Goal: Task Accomplishment & Management: Complete application form

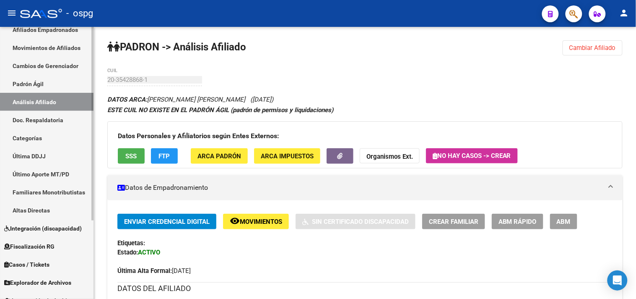
scroll to position [93, 0]
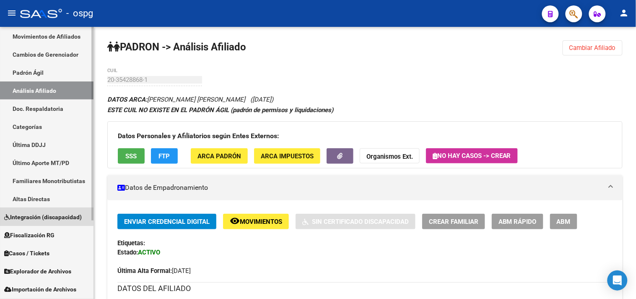
click at [40, 216] on span "Integración (discapacidad)" at bounding box center [43, 216] width 78 height 9
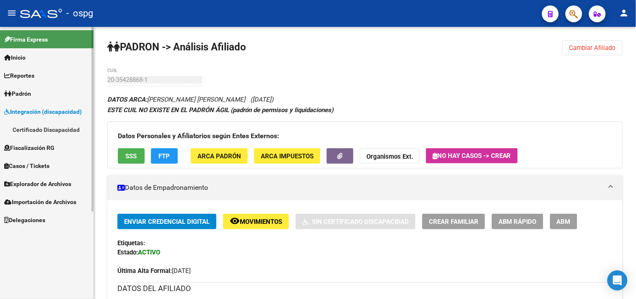
scroll to position [0, 0]
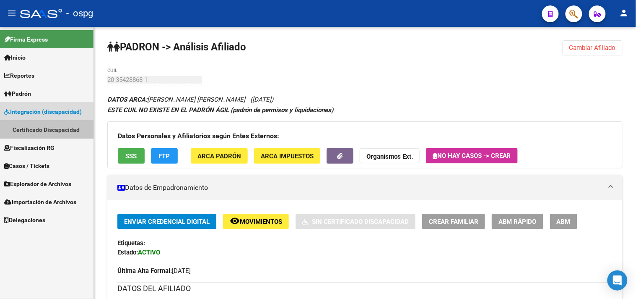
click at [40, 129] on link "Certificado Discapacidad" at bounding box center [46, 129] width 93 height 18
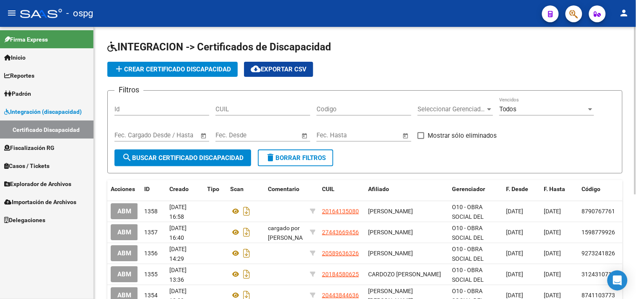
click at [182, 66] on span "add Crear Certificado Discapacidad" at bounding box center [172, 69] width 117 height 8
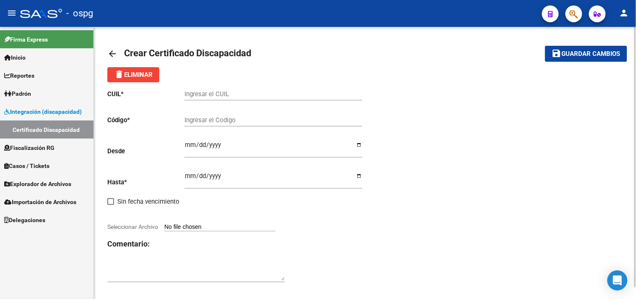
click at [223, 95] on input "Ingresar el CUIL" at bounding box center [273, 94] width 178 height 8
type input "20-25220181-6"
click at [203, 123] on input "Ingresar el Codigo" at bounding box center [273, 120] width 178 height 8
type input "5690845928"
click at [187, 145] on input "Ingresar fec. Desde" at bounding box center [273, 147] width 178 height 13
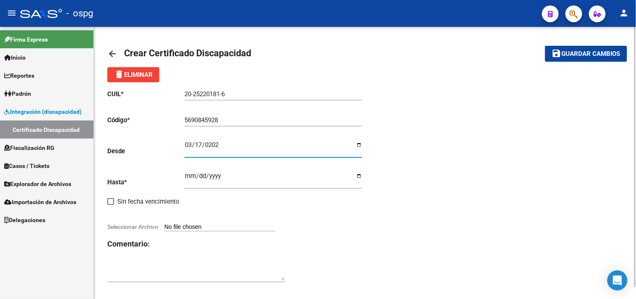
type input "[DATE]"
click at [190, 178] on input "Ingresar fec. Hasta" at bounding box center [273, 178] width 178 height 13
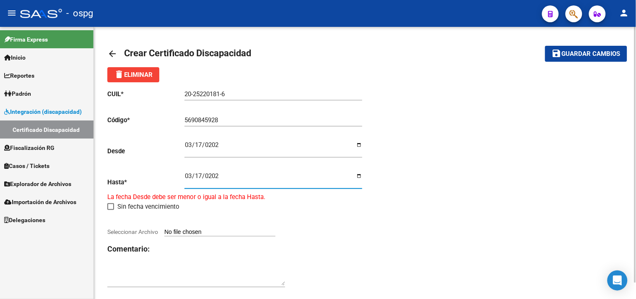
type input "[DATE]"
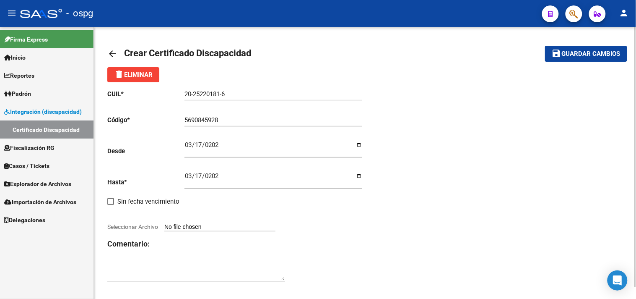
click at [221, 226] on input "Seleccionar Archivo" at bounding box center [219, 227] width 111 height 8
type input "C:\fakepath\20251006134718068.pdf"
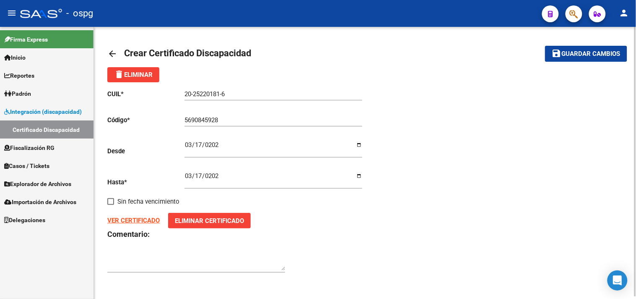
click at [152, 218] on strong "VER CERTIFICADO" at bounding box center [133, 220] width 52 height 8
click at [573, 55] on span "Guardar cambios" at bounding box center [591, 54] width 59 height 8
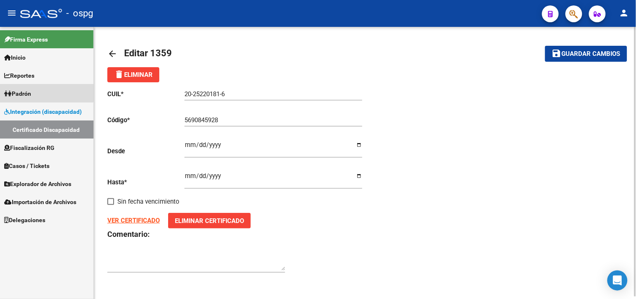
click at [42, 88] on link "Padrón" at bounding box center [46, 93] width 93 height 18
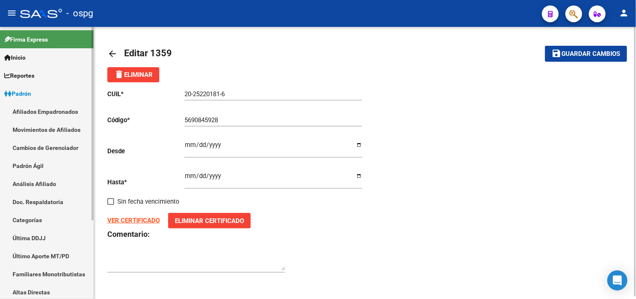
click at [59, 184] on link "Análisis Afiliado" at bounding box center [46, 183] width 93 height 18
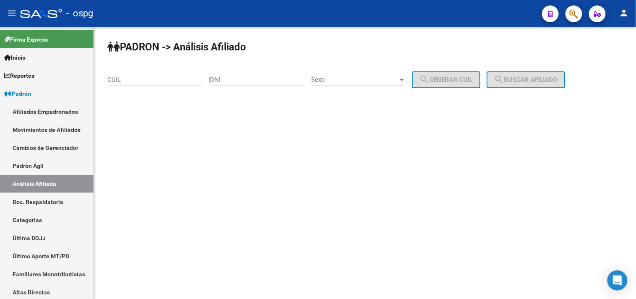
click at [117, 81] on input "CUIL" at bounding box center [154, 80] width 95 height 8
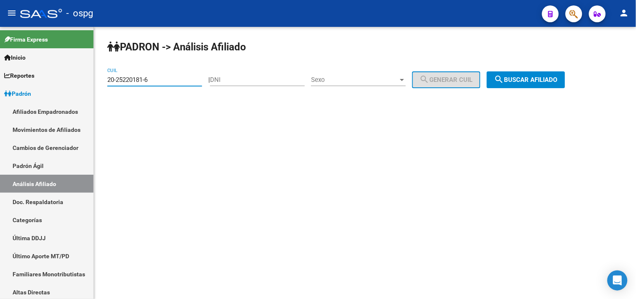
click at [504, 83] on mat-icon "search" at bounding box center [499, 79] width 10 height 10
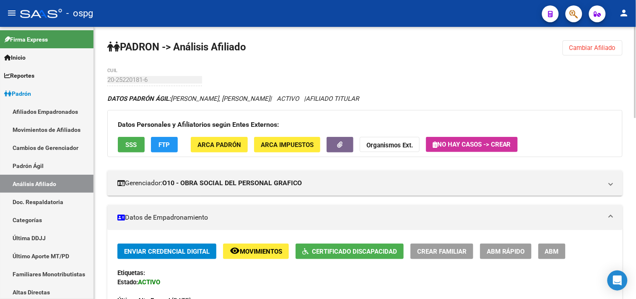
drag, startPoint x: 590, startPoint y: 54, endPoint x: 422, endPoint y: 90, distance: 171.9
click at [589, 54] on button "Cambiar Afiliado" at bounding box center [593, 47] width 60 height 15
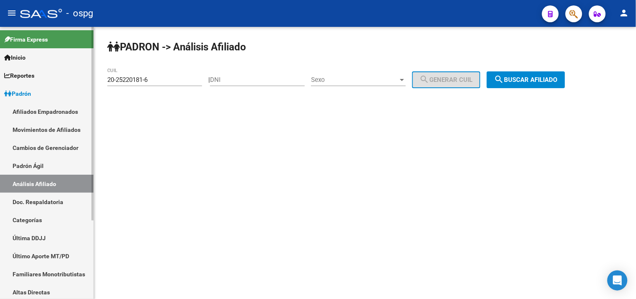
drag, startPoint x: 158, startPoint y: 83, endPoint x: 87, endPoint y: 90, distance: 71.2
click at [86, 89] on mat-sidenav-container "Firma Express Inicio Calendario SSS Instructivos Contacto OS Reportes Ingresos …" at bounding box center [318, 163] width 636 height 272
drag, startPoint x: 184, startPoint y: 100, endPoint x: 171, endPoint y: 95, distance: 13.8
click at [183, 99] on div "[PERSON_NAME] -> Análisis Afiliado 20-25220181-6 CUIL | DNI Sexo Sexo search Ge…" at bounding box center [365, 71] width 542 height 88
drag, startPoint x: 157, startPoint y: 81, endPoint x: 104, endPoint y: 81, distance: 52.8
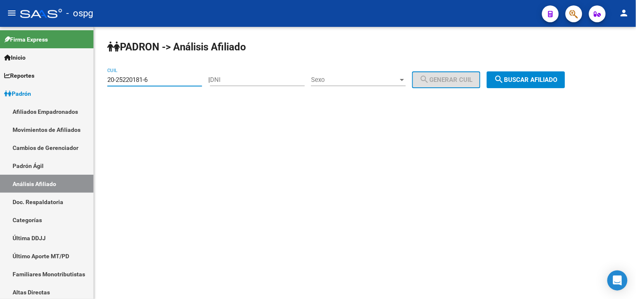
click at [104, 81] on div "[PERSON_NAME] -> Análisis Afiliado 20-25220181-6 CUIL | DNI Sexo Sexo search Ge…" at bounding box center [365, 71] width 542 height 88
paste input "7-35974078-1"
type input "27-35974078-1"
click at [554, 79] on span "search Buscar afiliado" at bounding box center [525, 80] width 63 height 8
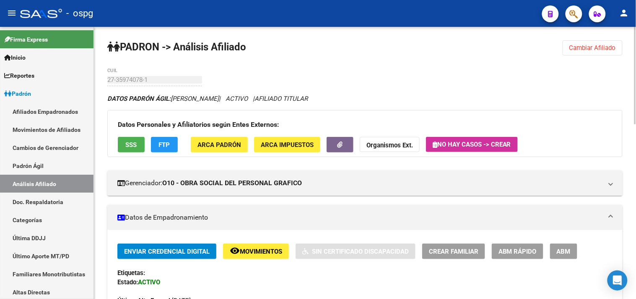
click at [137, 148] on button "SSS" at bounding box center [131, 145] width 27 height 16
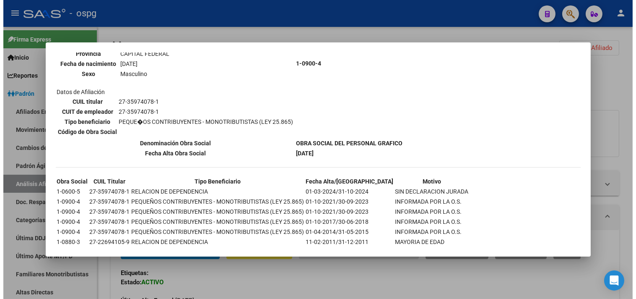
scroll to position [304, 0]
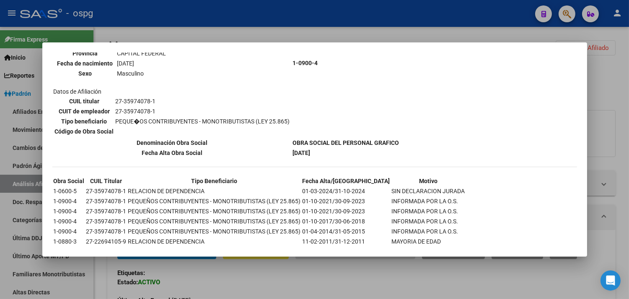
click at [193, 27] on div at bounding box center [314, 149] width 629 height 299
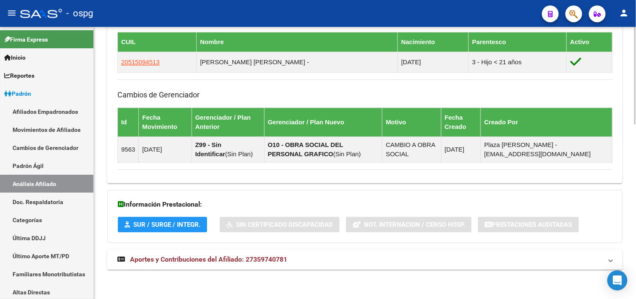
drag, startPoint x: 233, startPoint y: 259, endPoint x: 245, endPoint y: 256, distance: 12.9
click at [233, 260] on span "Aportes y Contribuciones del Afiliado: 27359740781" at bounding box center [208, 259] width 157 height 8
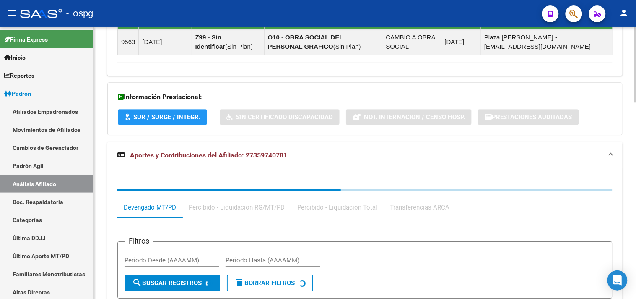
scroll to position [675, 0]
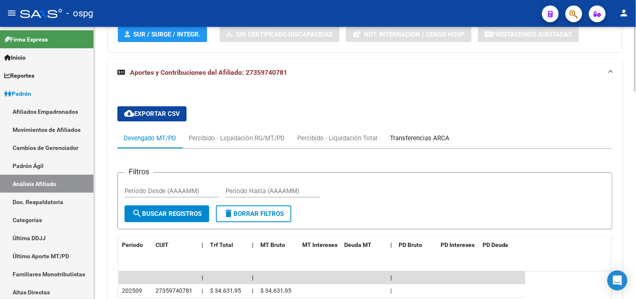
click at [422, 132] on div "Transferencias ARCA" at bounding box center [420, 138] width 72 height 20
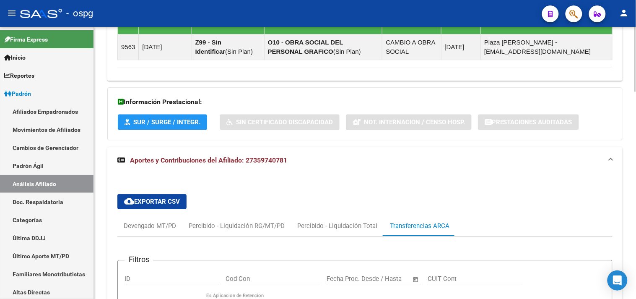
scroll to position [579, 0]
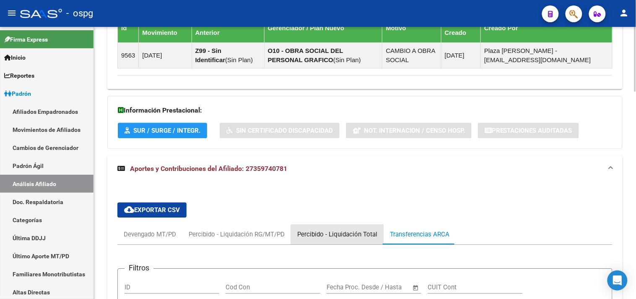
click at [346, 240] on div "Percibido - Liquidación Total" at bounding box center [337, 234] width 93 height 20
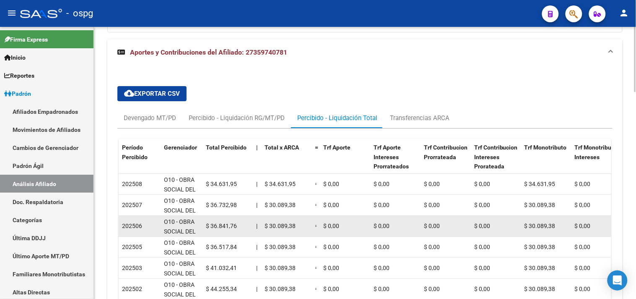
scroll to position [724, 0]
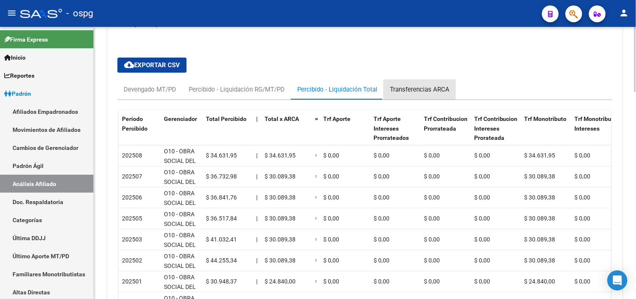
click at [423, 95] on div "Transferencias ARCA" at bounding box center [420, 89] width 72 height 20
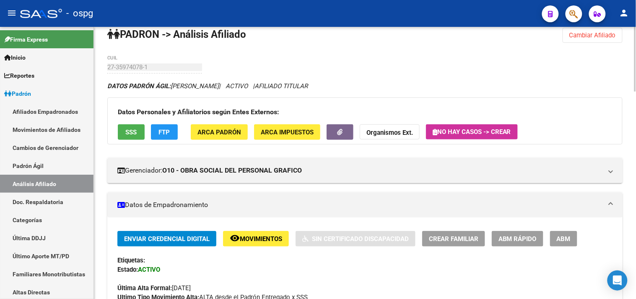
scroll to position [0, 0]
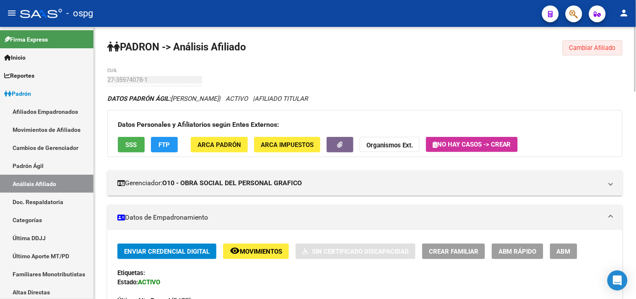
drag, startPoint x: 596, startPoint y: 52, endPoint x: 562, endPoint y: 38, distance: 37.0
click at [592, 50] on button "Cambiar Afiliado" at bounding box center [593, 47] width 60 height 15
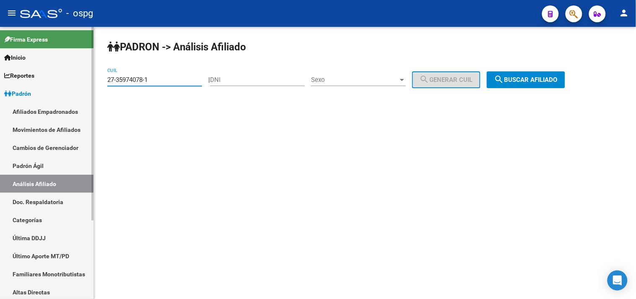
drag, startPoint x: 160, startPoint y: 76, endPoint x: 86, endPoint y: 83, distance: 74.6
click at [86, 83] on mat-sidenav-container "Firma Express Inicio Calendario SSS Instructivos Contacto OS Reportes Ingresos …" at bounding box center [318, 163] width 636 height 272
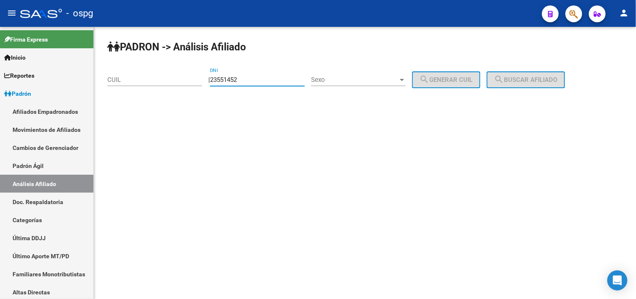
type input "23551452"
click at [346, 77] on span "Sexo" at bounding box center [354, 80] width 87 height 8
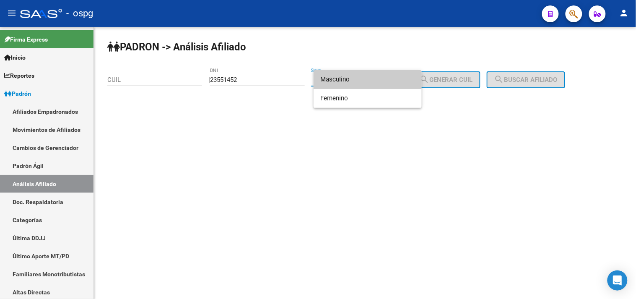
drag, startPoint x: 343, startPoint y: 76, endPoint x: 430, endPoint y: 84, distance: 87.6
click at [361, 77] on span "Masculino" at bounding box center [367, 79] width 95 height 19
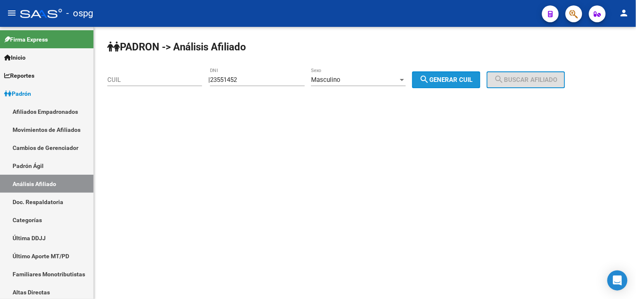
drag, startPoint x: 452, startPoint y: 84, endPoint x: 508, endPoint y: 80, distance: 55.9
click at [454, 84] on button "search Generar CUIL" at bounding box center [446, 79] width 68 height 17
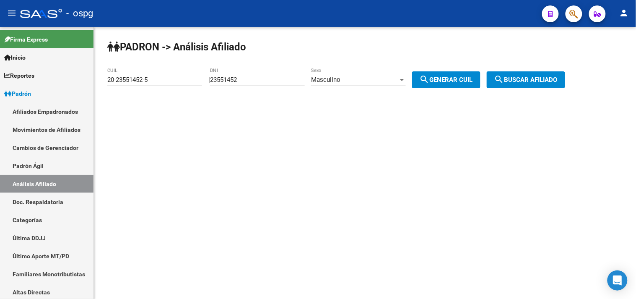
click at [504, 79] on mat-icon "search" at bounding box center [499, 79] width 10 height 10
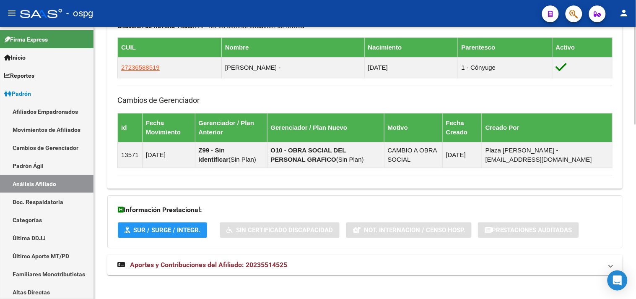
scroll to position [486, 0]
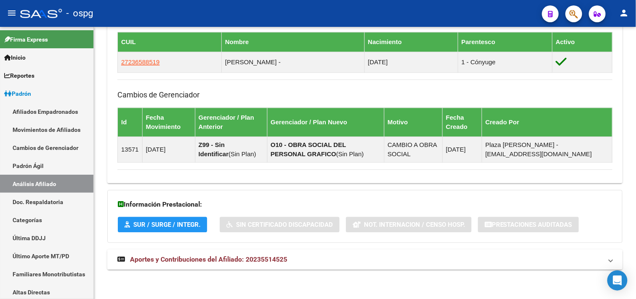
click at [207, 266] on mat-expansion-panel-header "Aportes y Contribuciones del Afiliado: 20235514525" at bounding box center [364, 259] width 515 height 20
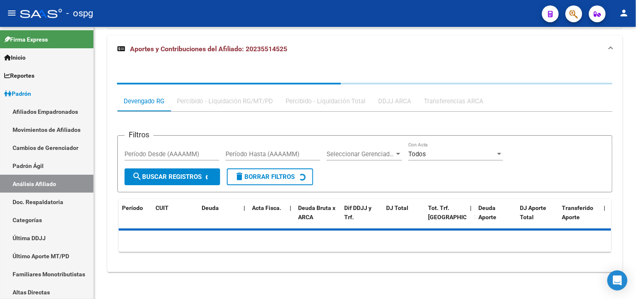
scroll to position [701, 0]
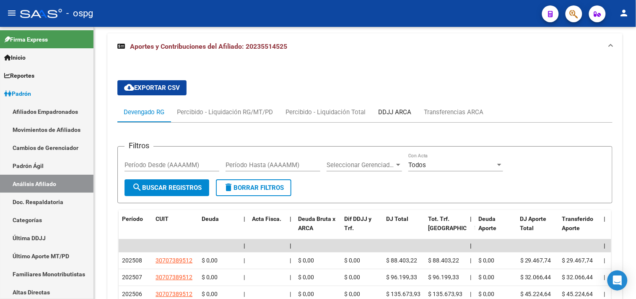
click at [391, 114] on div "DDJJ ARCA" at bounding box center [394, 111] width 33 height 9
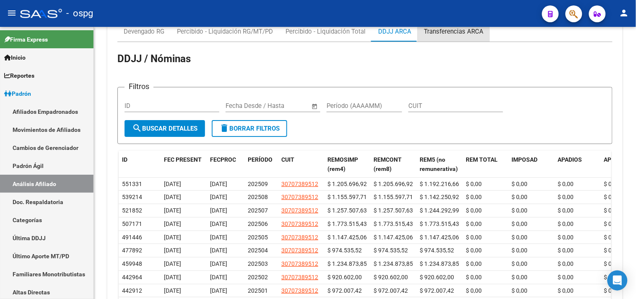
click at [455, 41] on div "Transferencias ARCA" at bounding box center [454, 31] width 72 height 20
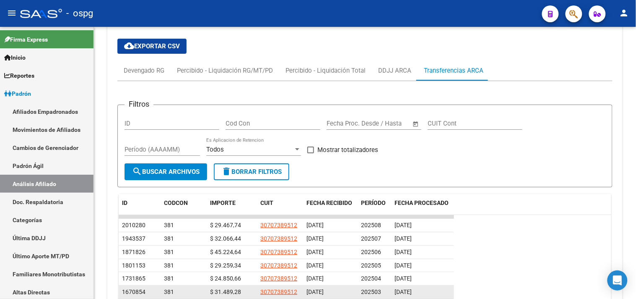
scroll to position [870, 0]
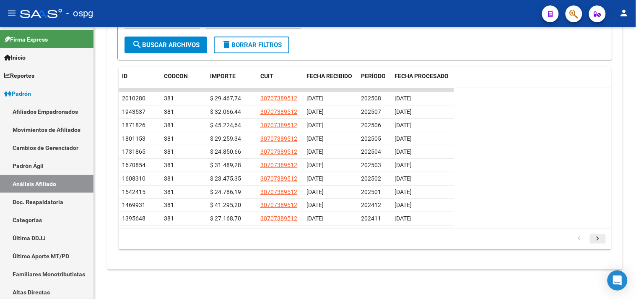
click at [600, 241] on icon "go to next page" at bounding box center [597, 239] width 11 height 10
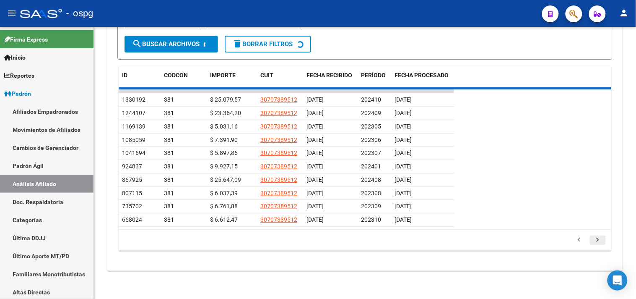
scroll to position [844, 0]
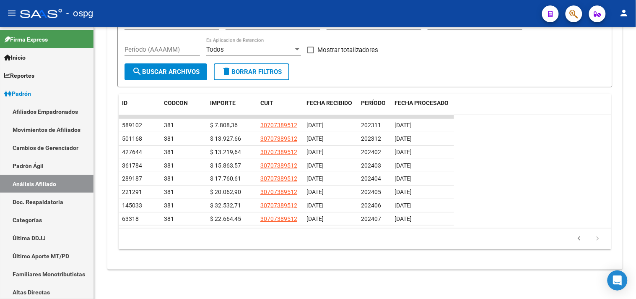
click at [600, 241] on icon "go to next page" at bounding box center [597, 239] width 11 height 10
click at [579, 240] on icon "go to previous page" at bounding box center [579, 239] width 11 height 10
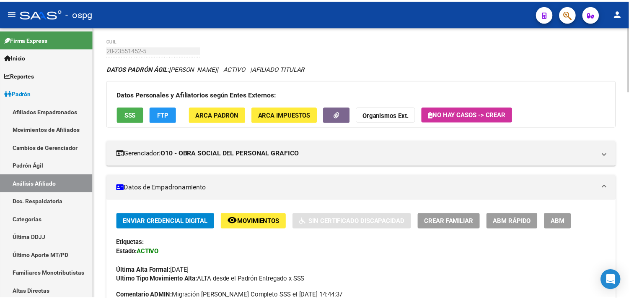
scroll to position [0, 0]
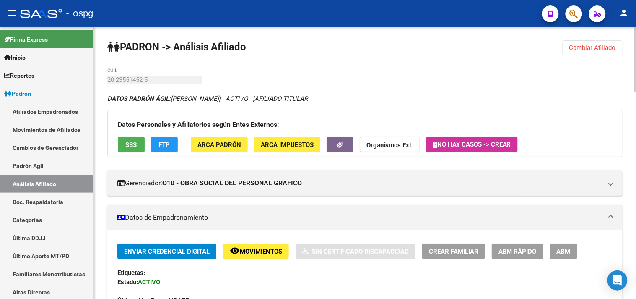
drag, startPoint x: 585, startPoint y: 47, endPoint x: 567, endPoint y: 51, distance: 18.8
click at [585, 47] on span "Cambiar Afiliado" at bounding box center [592, 48] width 47 height 8
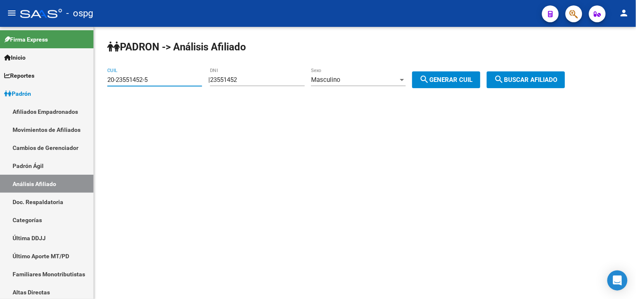
drag, startPoint x: 164, startPoint y: 80, endPoint x: 102, endPoint y: 90, distance: 62.8
click at [102, 90] on div "[PERSON_NAME] -> Análisis Afiliado 20-23551452-5 CUIL | 23551452 DNI Masculino …" at bounding box center [365, 71] width 542 height 88
type input "20-40546429-3"
click at [502, 76] on button "search Buscar afiliado" at bounding box center [526, 79] width 78 height 17
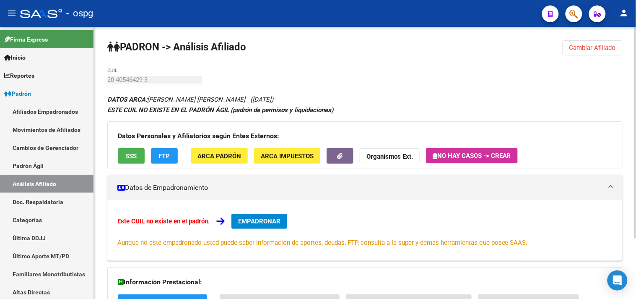
click at [132, 157] on span "SSS" at bounding box center [131, 156] width 11 height 8
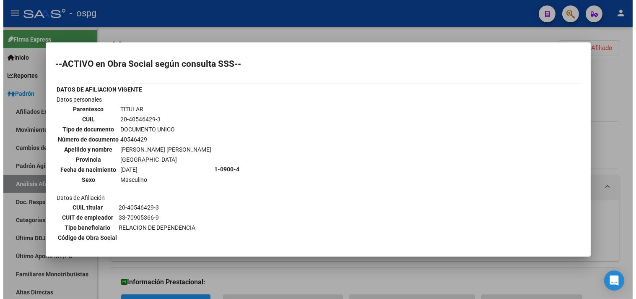
scroll to position [131, 0]
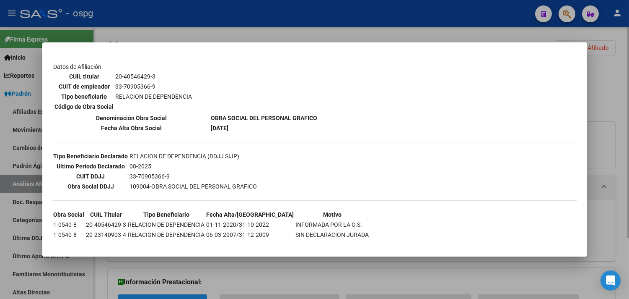
drag, startPoint x: 244, startPoint y: 21, endPoint x: 246, endPoint y: 42, distance: 21.1
click at [244, 21] on div at bounding box center [314, 149] width 629 height 299
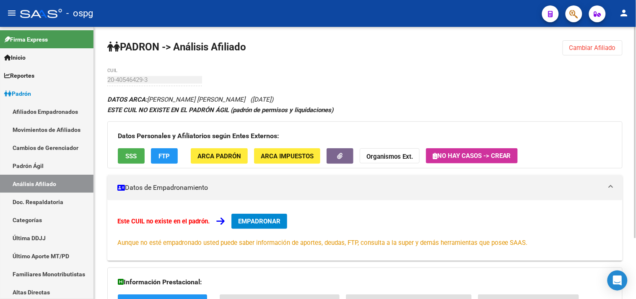
click at [177, 161] on button "FTP" at bounding box center [164, 156] width 27 height 16
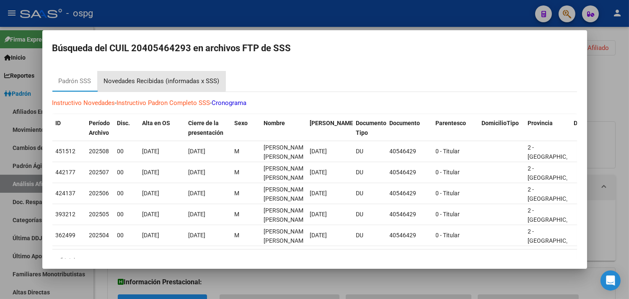
click at [145, 78] on div "Novedades Recibidas (informadas x SSS)" at bounding box center [162, 81] width 116 height 10
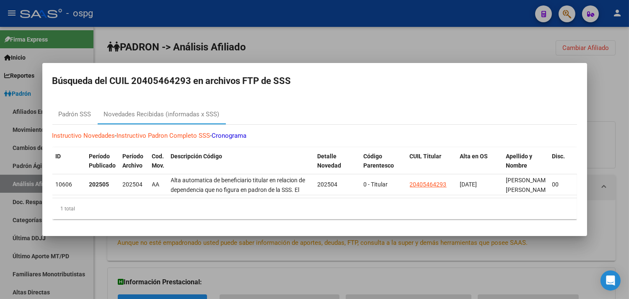
click at [224, 39] on div at bounding box center [314, 149] width 629 height 299
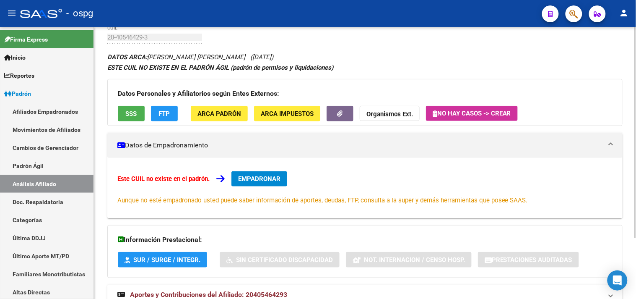
scroll to position [78, 0]
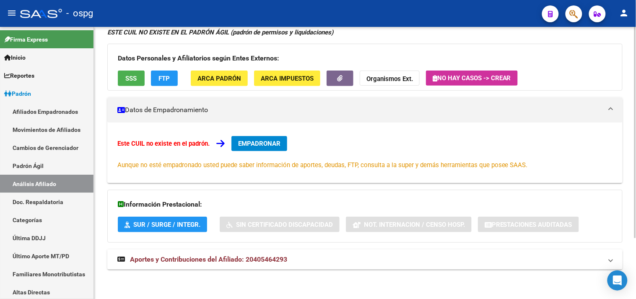
click at [240, 259] on span "Aportes y Contribuciones del Afiliado: 20405464293" at bounding box center [208, 259] width 157 height 8
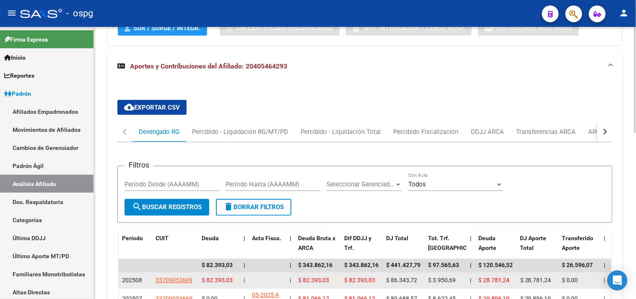
scroll to position [293, 0]
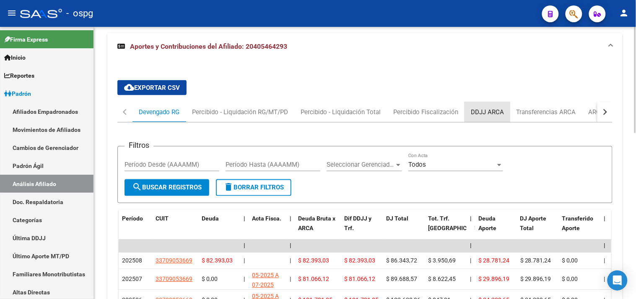
click at [489, 110] on div "DDJJ ARCA" at bounding box center [487, 111] width 33 height 9
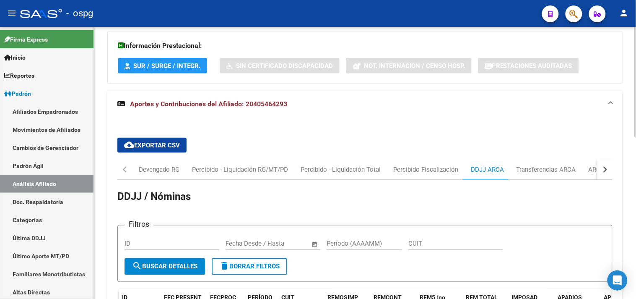
scroll to position [167, 0]
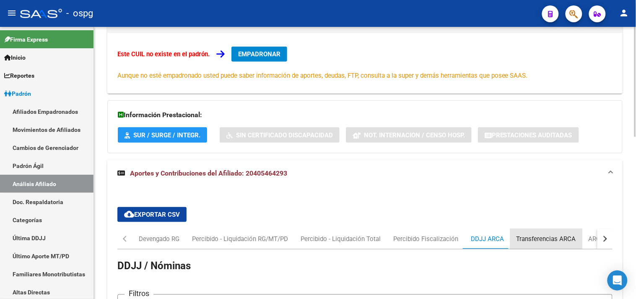
click at [539, 234] on div "Transferencias ARCA" at bounding box center [546, 238] width 72 height 20
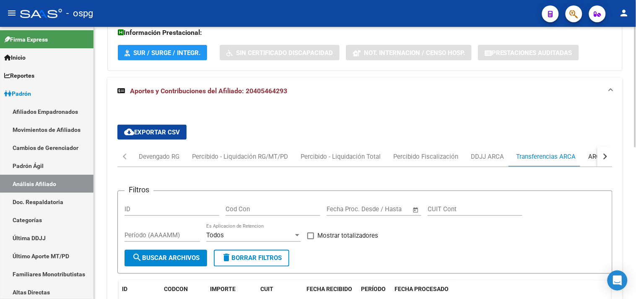
click at [590, 158] on div "ARCA Relaciones Laborales" at bounding box center [628, 156] width 78 height 9
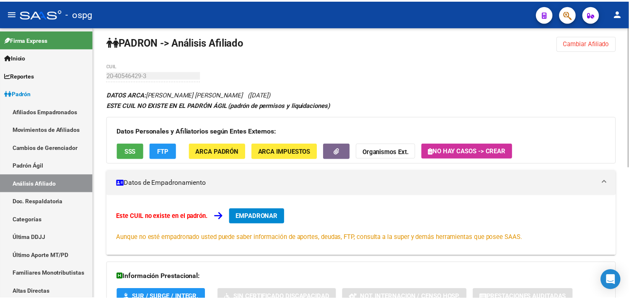
scroll to position [0, 0]
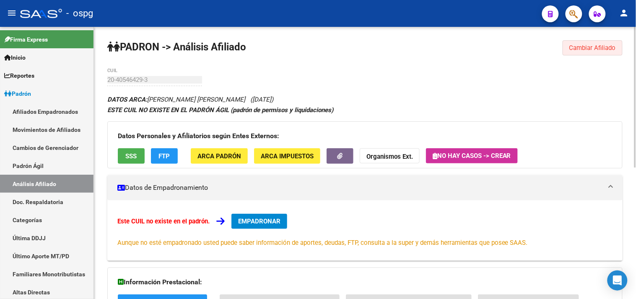
click at [575, 49] on span "Cambiar Afiliado" at bounding box center [592, 48] width 47 height 8
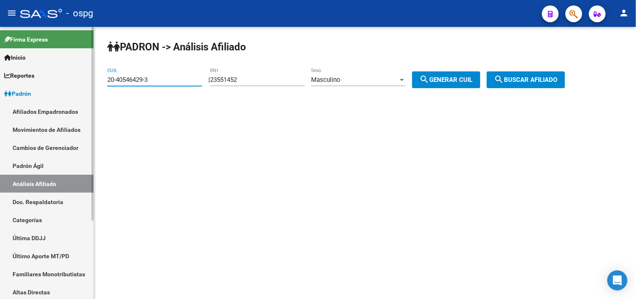
drag, startPoint x: 154, startPoint y: 80, endPoint x: 53, endPoint y: 80, distance: 101.5
click at [53, 80] on mat-sidenav-container "Firma Express Inicio Calendario SSS Instructivos Contacto OS Reportes Ingresos …" at bounding box center [318, 163] width 636 height 272
click at [527, 74] on button "search Buscar afiliado" at bounding box center [526, 79] width 78 height 17
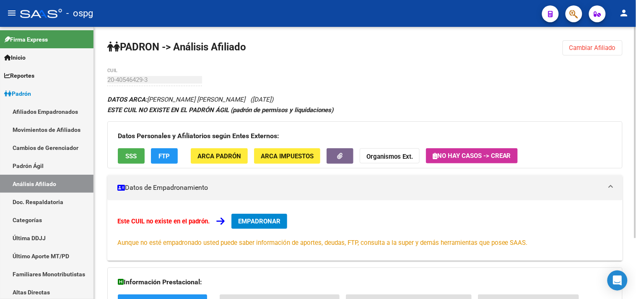
click at [246, 220] on span "EMPADRONAR" at bounding box center [259, 221] width 42 height 8
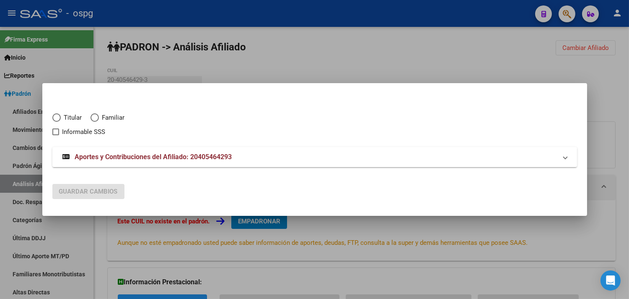
click at [59, 117] on span "Elija una opción" at bounding box center [56, 117] width 8 height 8
click at [59, 117] on input "Titular" at bounding box center [56, 117] width 8 height 8
radio input "true"
checkbox input "true"
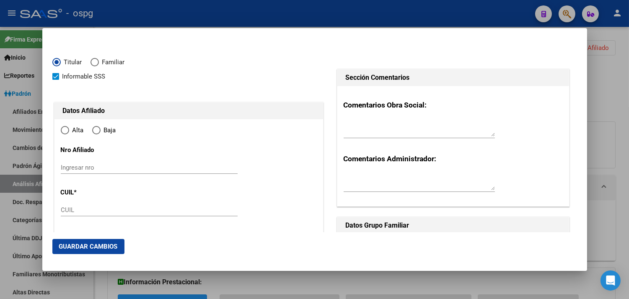
type input "20-40546429-3"
type input "40546429"
type input "GUTIERREZ"
type input "[PERSON_NAME]"
type input "[DATE]"
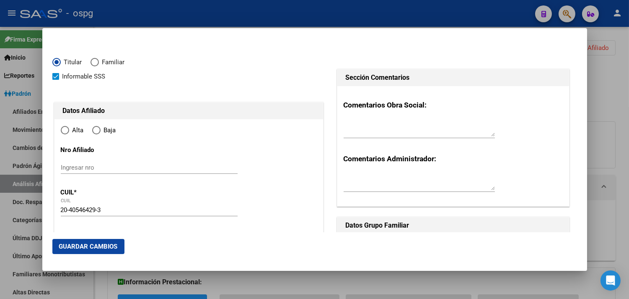
type input "LIBERTAD"
type input "1716"
type input "[PERSON_NAME] [PERSON_NAME]"
type input "953"
type input "LIBERTAD"
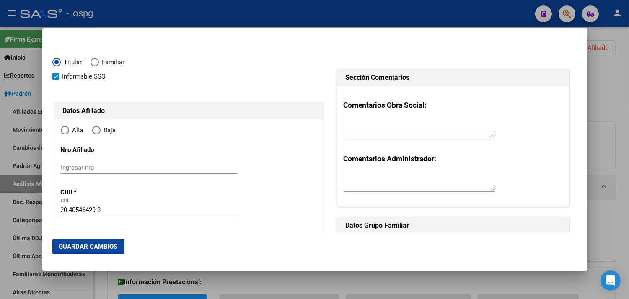
radio input "true"
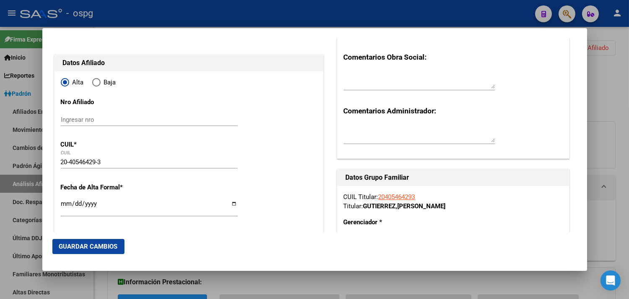
scroll to position [93, 0]
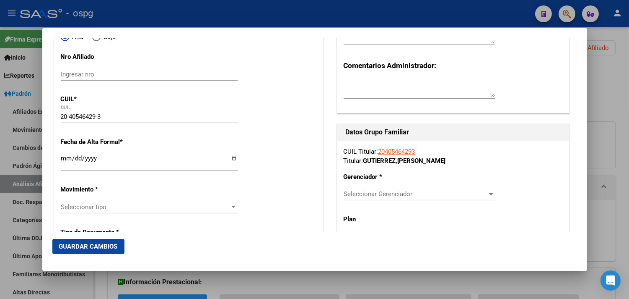
click at [65, 160] on input "Ingresar fecha" at bounding box center [149, 161] width 177 height 13
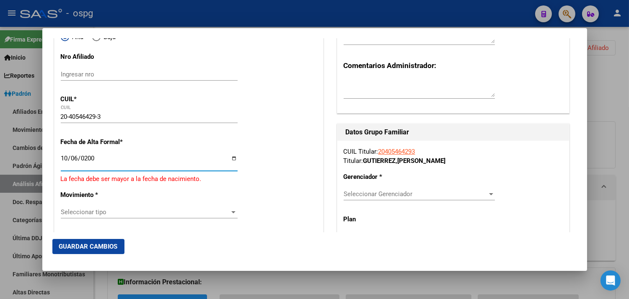
type input "[DATE]"
click at [112, 204] on span "Seleccionar tipo" at bounding box center [145, 207] width 169 height 8
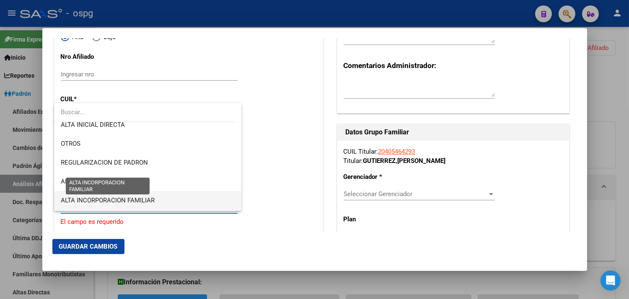
scroll to position [0, 0]
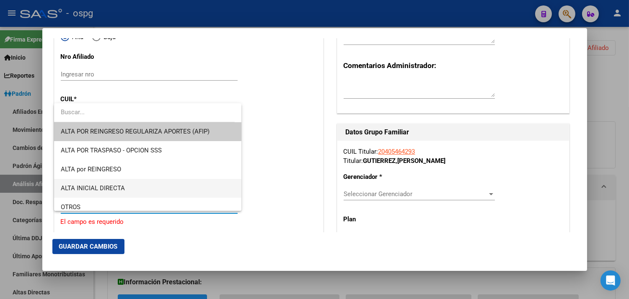
click at [127, 189] on span "ALTA INICIAL DIRECTA" at bounding box center [148, 188] width 174 height 19
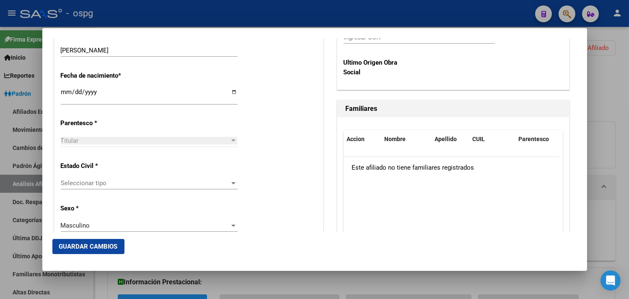
scroll to position [466, 0]
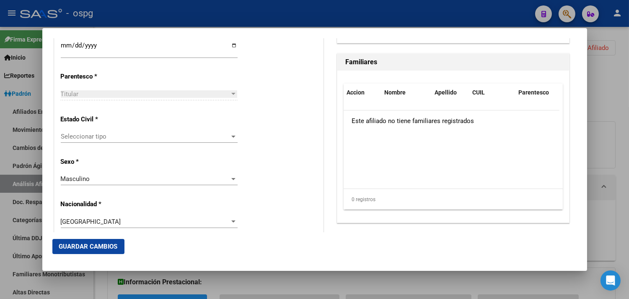
click at [86, 140] on span "Seleccionar tipo" at bounding box center [145, 136] width 169 height 8
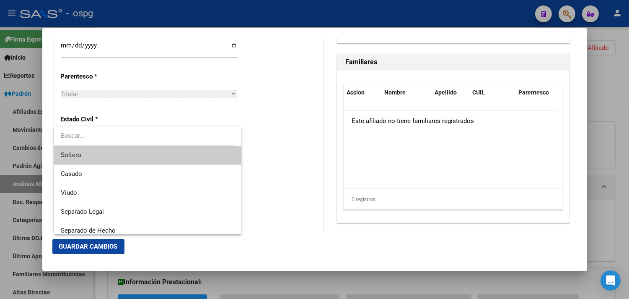
click at [81, 153] on span "Soltero" at bounding box center [148, 154] width 174 height 19
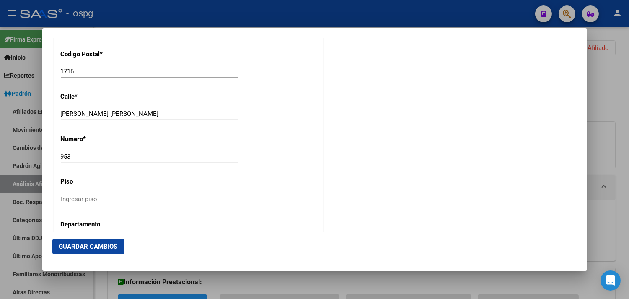
scroll to position [978, 0]
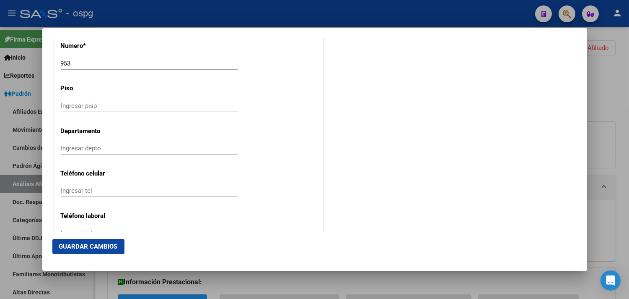
click at [80, 189] on input "Ingresar tel" at bounding box center [149, 191] width 177 height 8
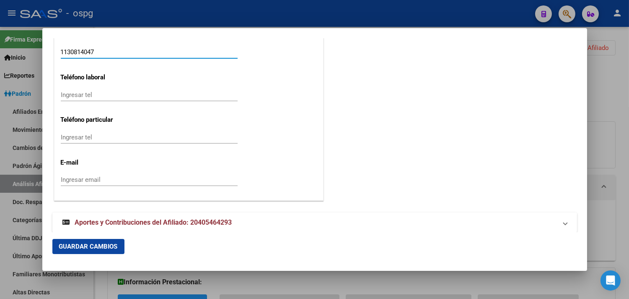
scroll to position [1126, 0]
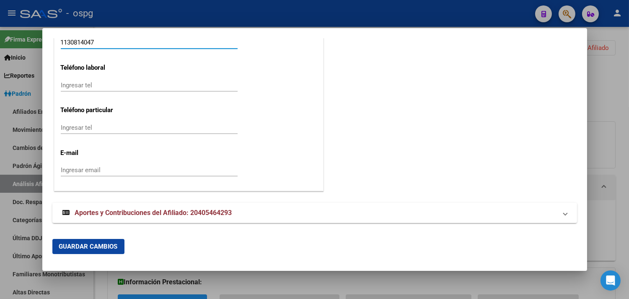
type input "1130814047"
click at [70, 166] on input "Ingresar email" at bounding box center [149, 170] width 177 height 8
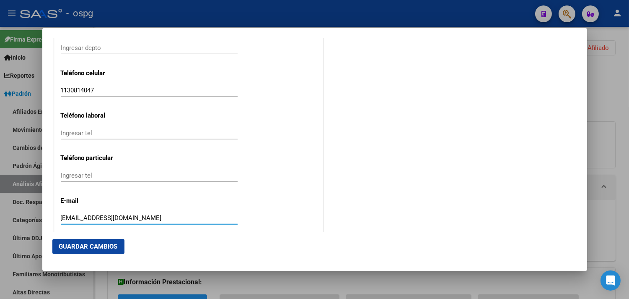
scroll to position [1033, 0]
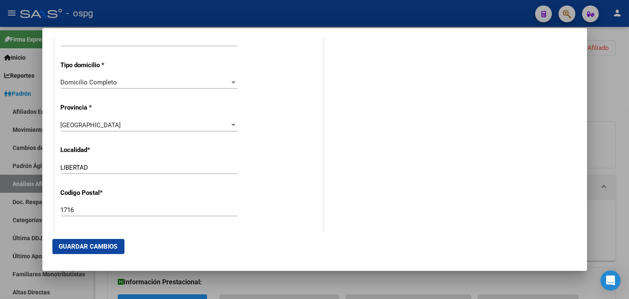
type input "[EMAIL_ADDRESS][DOMAIN_NAME]"
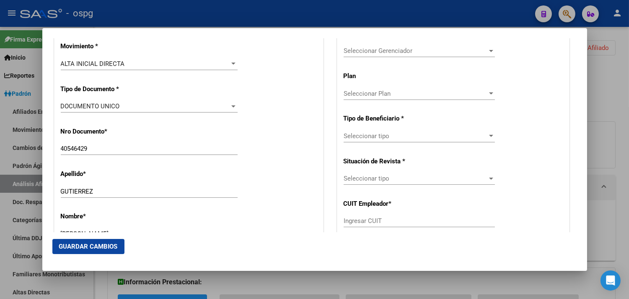
scroll to position [230, 0]
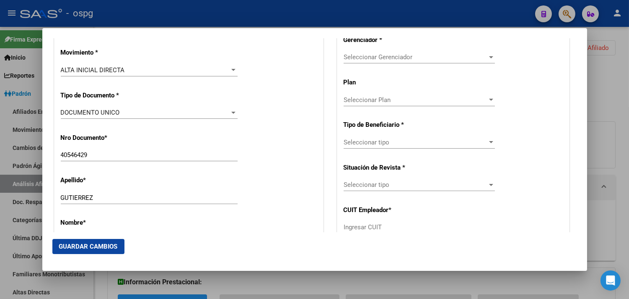
click at [365, 60] on span "Seleccionar Gerenciador" at bounding box center [416, 57] width 144 height 8
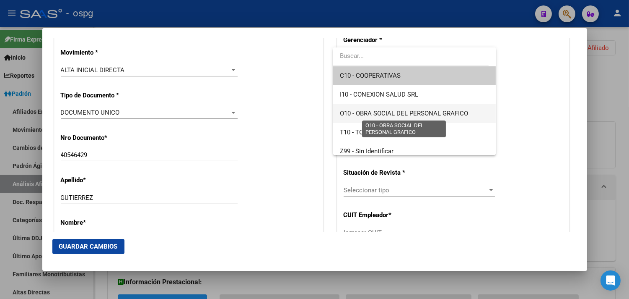
click at [399, 111] on span "O10 - OBRA SOCIAL DEL PERSONAL GRAFICO" at bounding box center [404, 113] width 128 height 8
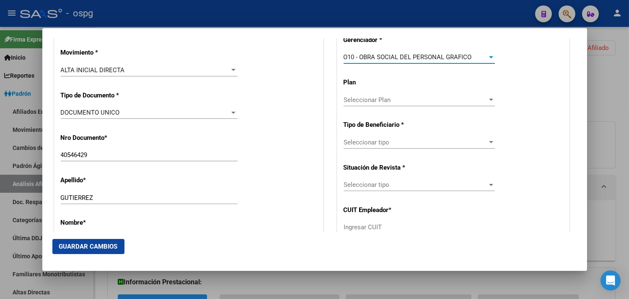
click at [361, 143] on span "Seleccionar tipo" at bounding box center [416, 142] width 144 height 8
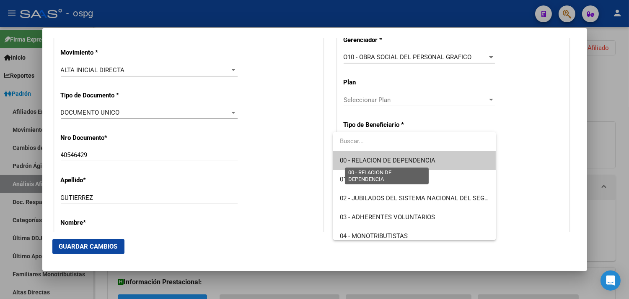
click at [387, 161] on span "00 - RELACION DE DEPENDENCIA" at bounding box center [388, 160] width 96 height 8
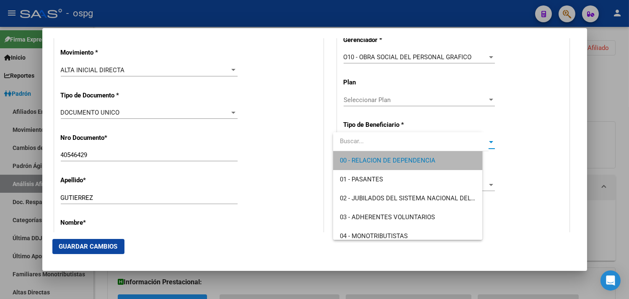
type input "33-70905366-9"
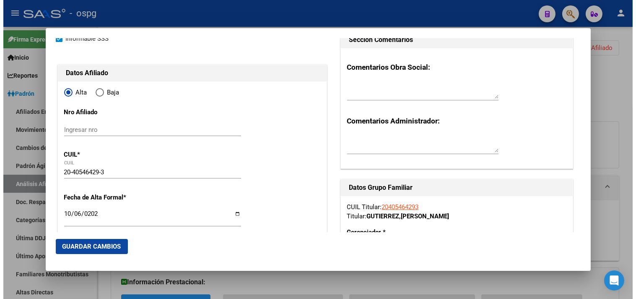
scroll to position [0, 0]
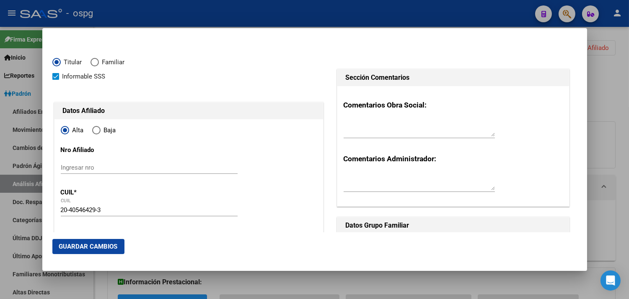
click at [108, 241] on button "Guardar Cambios" at bounding box center [88, 246] width 72 height 15
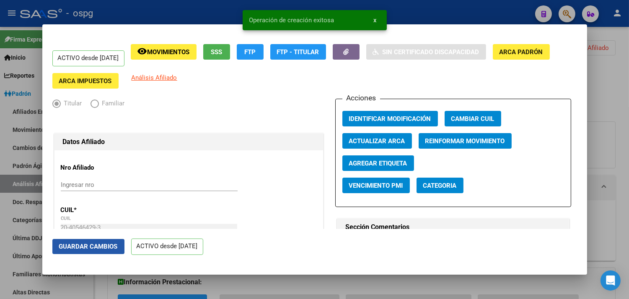
click at [106, 242] on span "Guardar Cambios" at bounding box center [88, 246] width 59 height 8
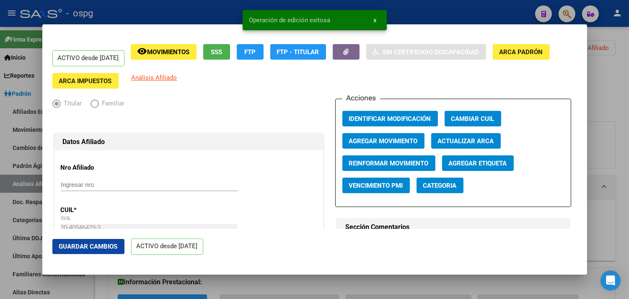
click at [223, 16] on div at bounding box center [314, 149] width 629 height 299
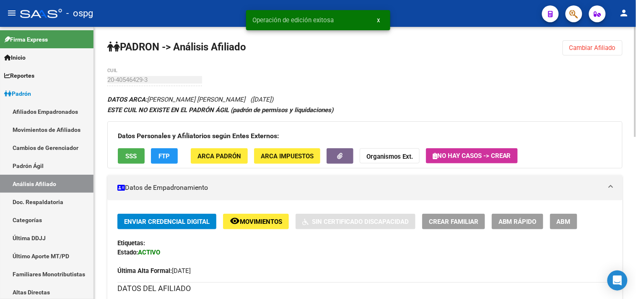
click at [575, 50] on span "Cambiar Afiliado" at bounding box center [592, 48] width 47 height 8
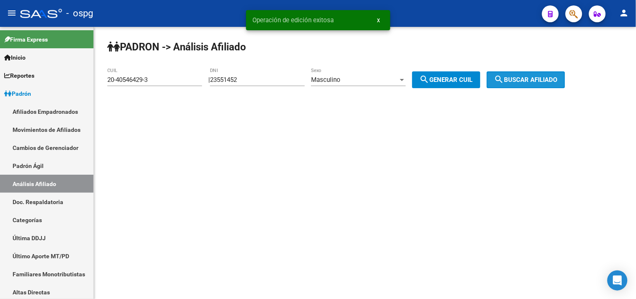
click at [520, 82] on span "search Buscar afiliado" at bounding box center [525, 80] width 63 height 8
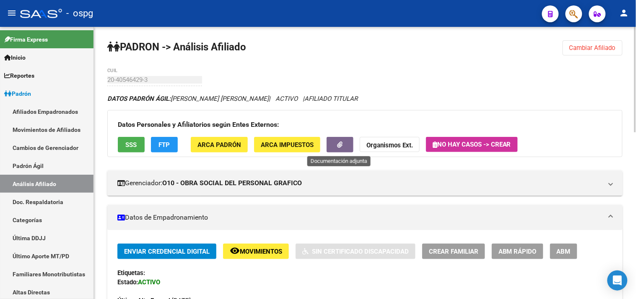
click at [334, 148] on button "button" at bounding box center [340, 145] width 27 height 16
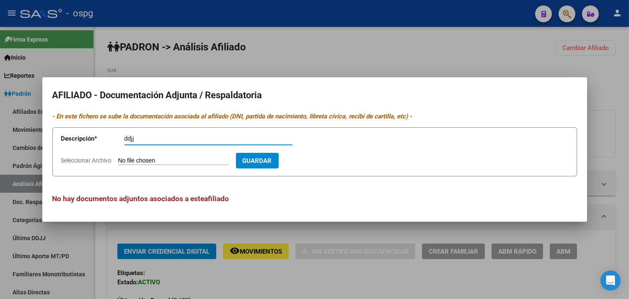
type input "ddjj"
click at [145, 160] on input "Seleccionar Archivo" at bounding box center [173, 161] width 111 height 8
type input "C:\fakepath\ddjj gu.pdf"
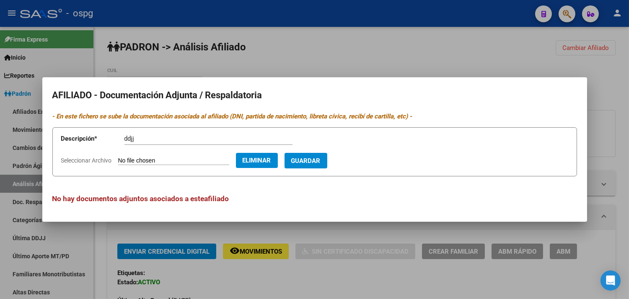
click at [344, 160] on form "Descripción * ddjj Descripción Seleccionar Archivo Eliminar Guardar" at bounding box center [314, 151] width 525 height 49
click at [321, 161] on span "Guardar" at bounding box center [305, 161] width 29 height 8
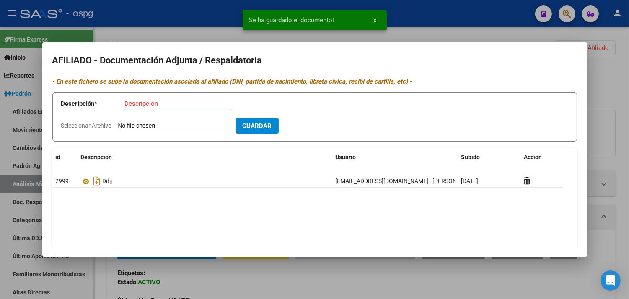
click at [130, 101] on input "Descripción" at bounding box center [178, 104] width 107 height 8
type input "alta"
click at [127, 122] on app-file-uploader "Seleccionar Archivo" at bounding box center [148, 126] width 175 height 8
click at [131, 130] on input "Seleccionar Archivo" at bounding box center [173, 126] width 111 height 8
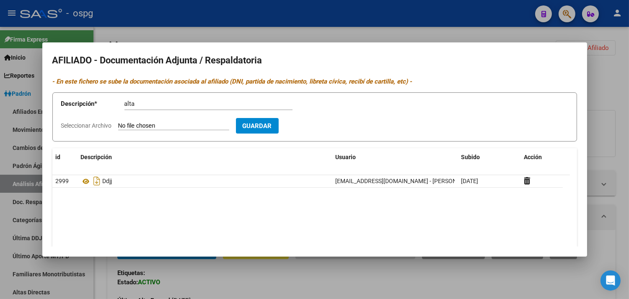
type input "C:\fakepath\[PERSON_NAME].pdf"
click at [327, 131] on button "Guardar" at bounding box center [306, 126] width 43 height 16
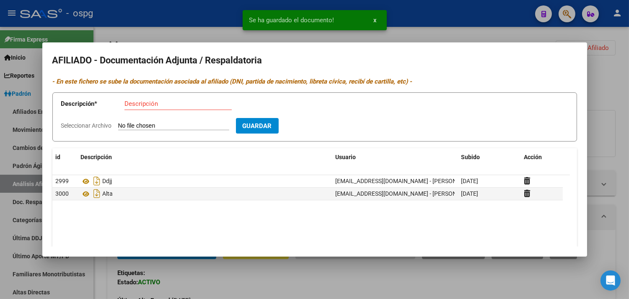
click at [174, 31] on div at bounding box center [314, 149] width 629 height 299
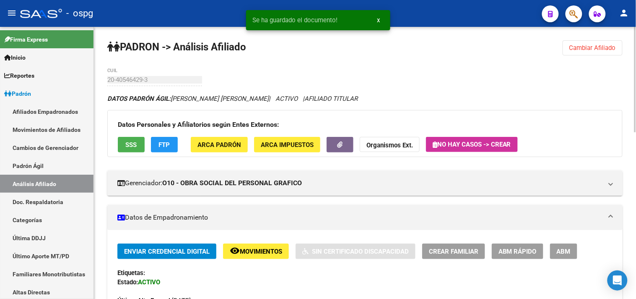
click at [567, 47] on button "Cambiar Afiliado" at bounding box center [593, 47] width 60 height 15
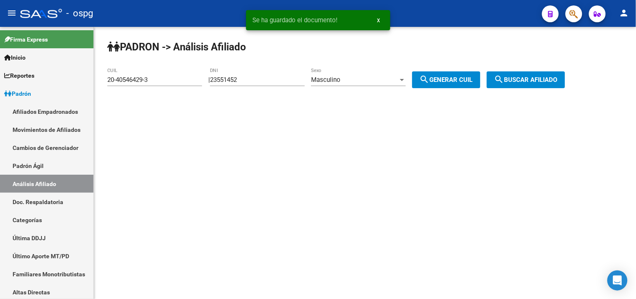
click at [545, 78] on span "search Buscar afiliado" at bounding box center [525, 80] width 63 height 8
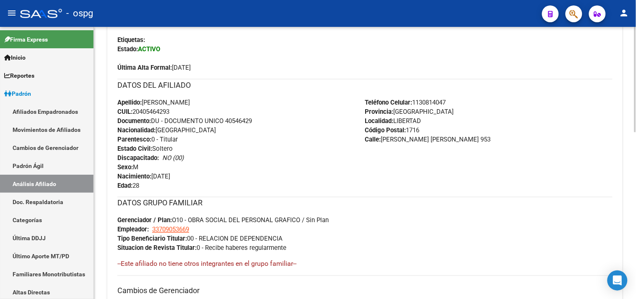
scroll to position [429, 0]
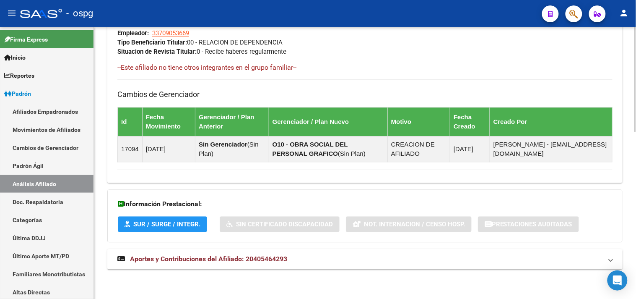
click at [200, 269] on mat-expansion-panel-header "Aportes y Contribuciones del Afiliado: 20405464293" at bounding box center [364, 259] width 515 height 20
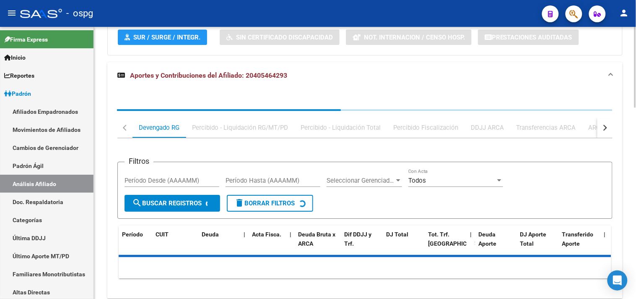
scroll to position [618, 0]
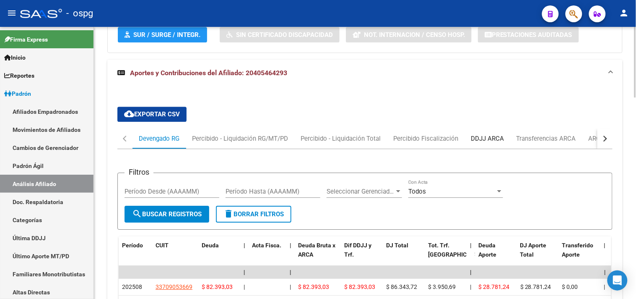
drag, startPoint x: 502, startPoint y: 136, endPoint x: 496, endPoint y: 136, distance: 5.9
click at [500, 136] on div "DDJJ ARCA" at bounding box center [487, 138] width 33 height 9
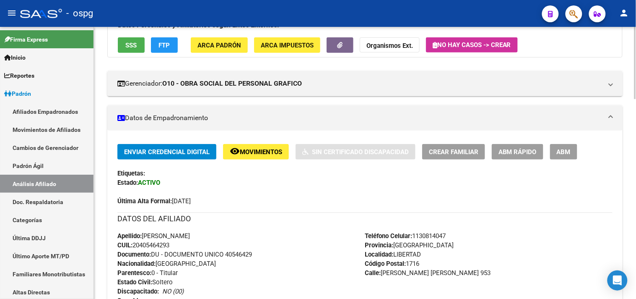
scroll to position [47, 0]
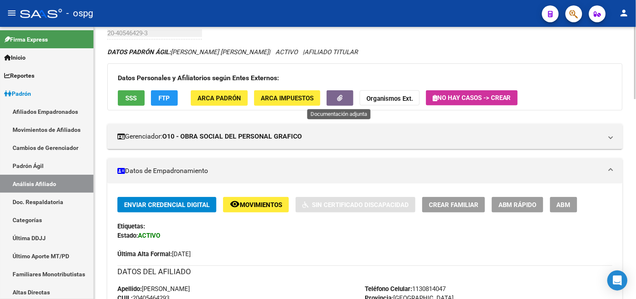
click at [338, 98] on icon "button" at bounding box center [340, 98] width 5 height 6
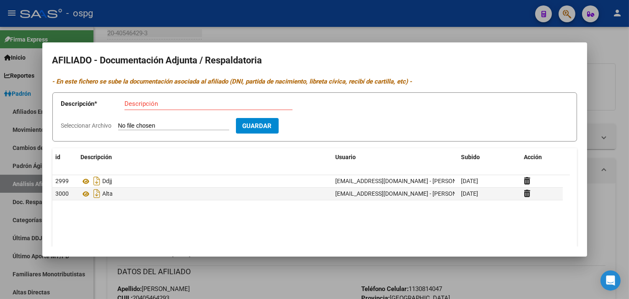
click at [215, 19] on div at bounding box center [314, 149] width 629 height 299
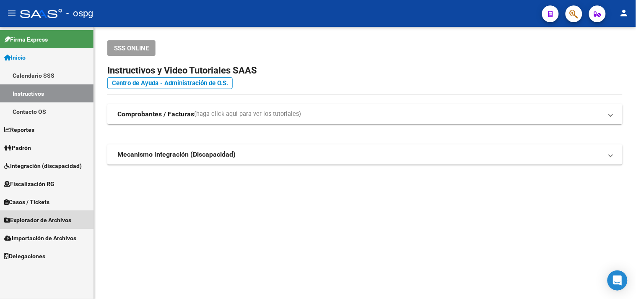
click at [77, 224] on link "Explorador de Archivos" at bounding box center [46, 219] width 93 height 18
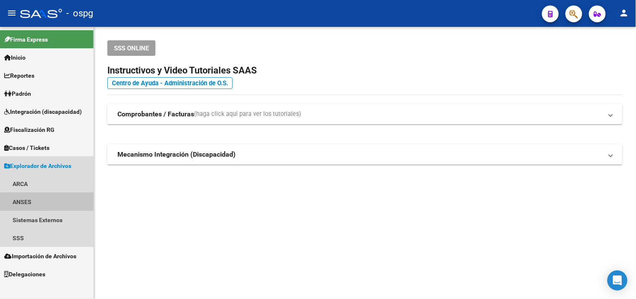
click at [13, 196] on link "ANSES" at bounding box center [46, 201] width 93 height 18
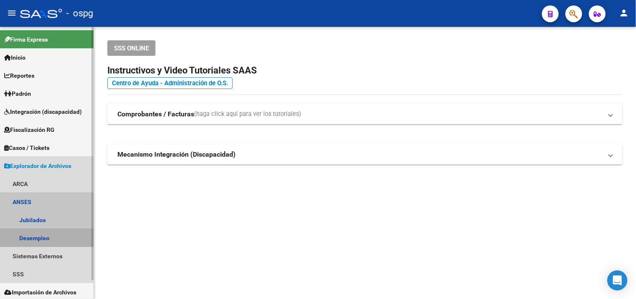
click at [36, 234] on link "Desempleo" at bounding box center [46, 237] width 93 height 18
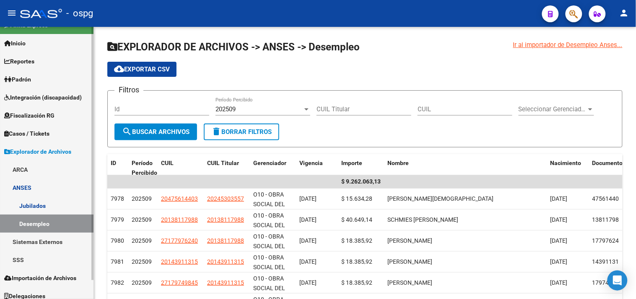
scroll to position [20, 0]
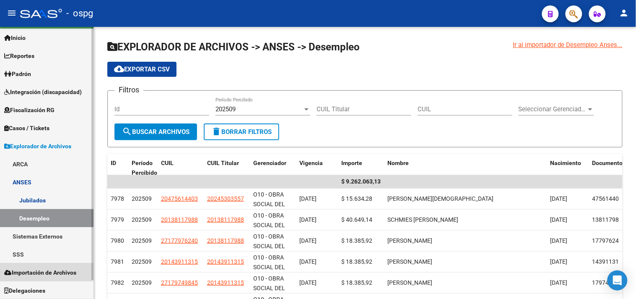
click at [49, 273] on span "Importación de Archivos" at bounding box center [40, 271] width 72 height 9
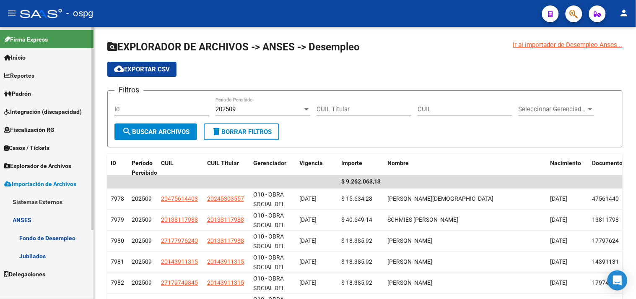
scroll to position [0, 0]
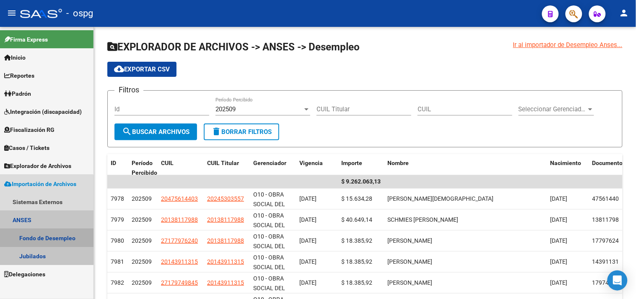
click at [36, 233] on link "Fondo de Desempleo" at bounding box center [46, 237] width 93 height 18
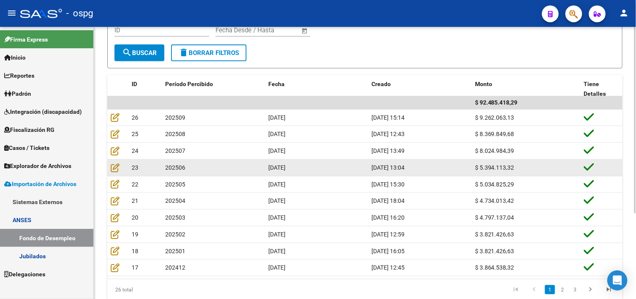
scroll to position [125, 0]
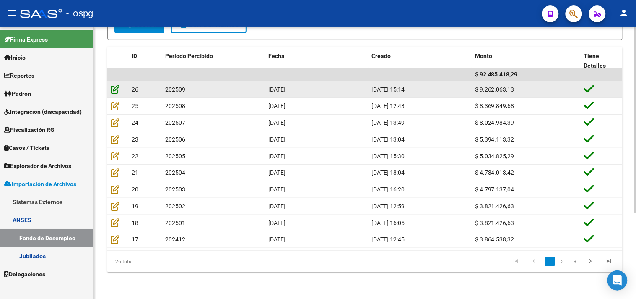
click at [112, 88] on icon at bounding box center [115, 88] width 9 height 9
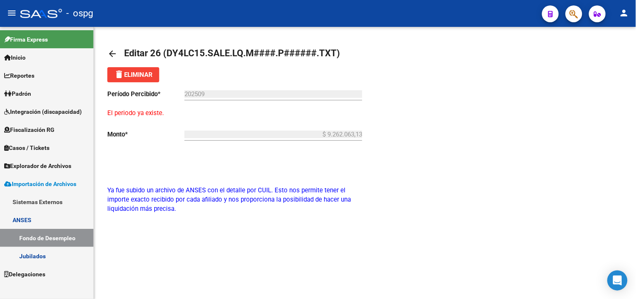
click at [110, 52] on mat-icon "arrow_back" at bounding box center [112, 54] width 10 height 10
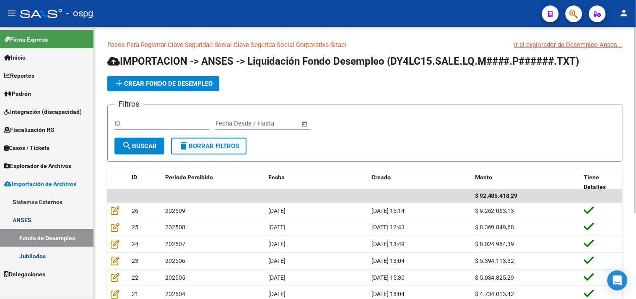
click at [39, 222] on link "ANSES" at bounding box center [46, 219] width 93 height 18
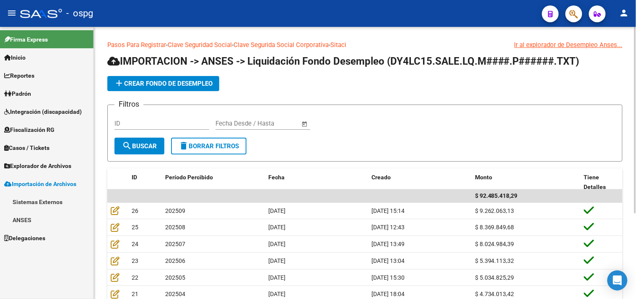
click at [34, 219] on link "ANSES" at bounding box center [46, 219] width 93 height 18
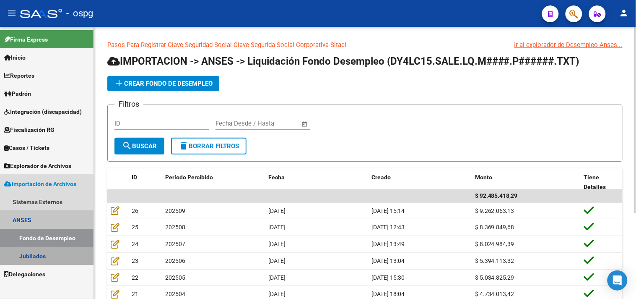
click at [45, 256] on link "Jubilados" at bounding box center [46, 256] width 93 height 18
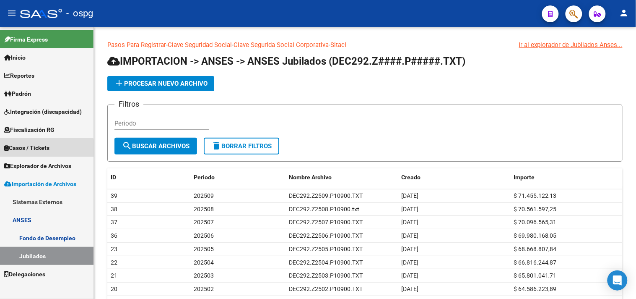
click at [26, 149] on span "Casos / Tickets" at bounding box center [26, 147] width 45 height 9
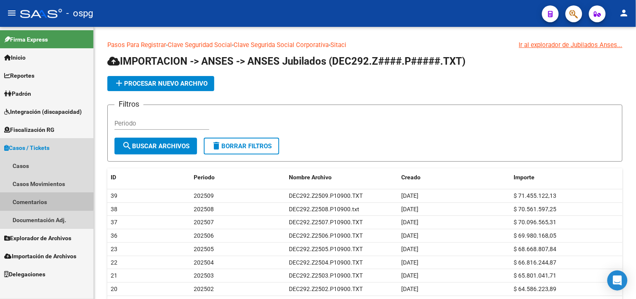
click at [34, 199] on link "Comentarios" at bounding box center [46, 201] width 93 height 18
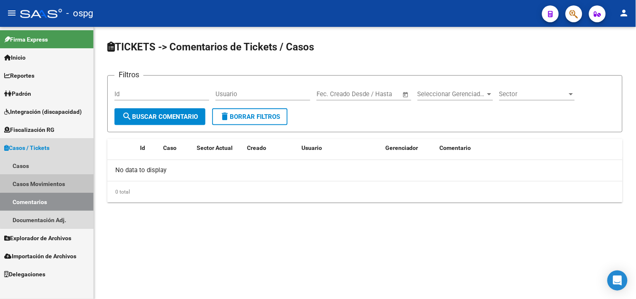
click at [49, 175] on link "Casos Movimientos" at bounding box center [46, 183] width 93 height 18
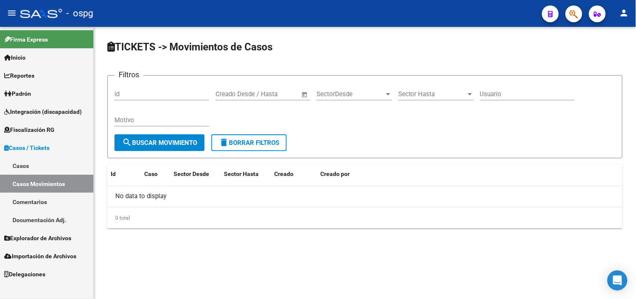
drag, startPoint x: 23, startPoint y: 162, endPoint x: 29, endPoint y: 160, distance: 5.5
click at [24, 162] on link "Casos" at bounding box center [46, 165] width 93 height 18
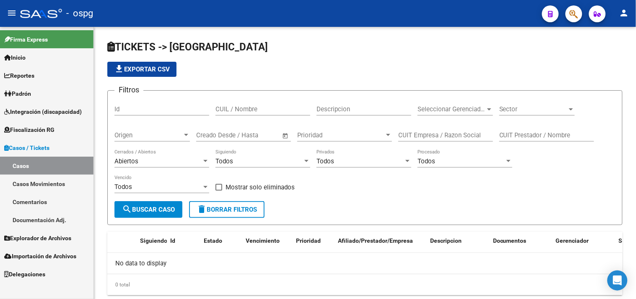
click at [49, 148] on span "Casos / Tickets" at bounding box center [26, 147] width 45 height 9
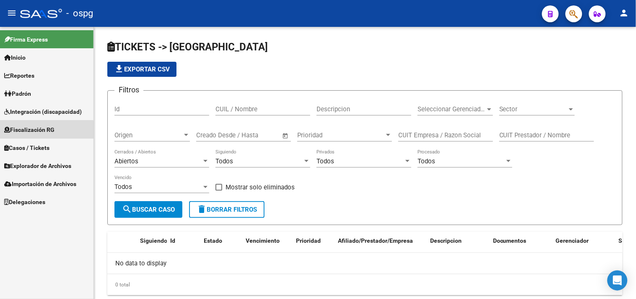
click at [44, 132] on span "Fiscalización RG" at bounding box center [29, 129] width 50 height 9
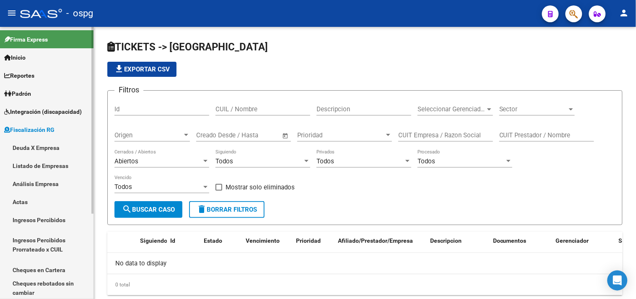
click at [45, 183] on link "Análisis Empresa" at bounding box center [46, 183] width 93 height 18
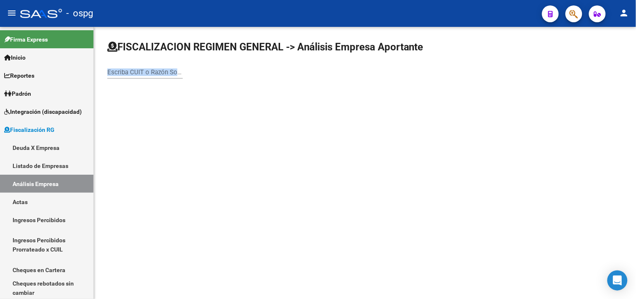
drag, startPoint x: 134, startPoint y: 78, endPoint x: 130, endPoint y: 68, distance: 10.7
click at [130, 68] on div "Escriba CUIT o Razón Social para buscar" at bounding box center [144, 73] width 75 height 26
drag, startPoint x: 131, startPoint y: 52, endPoint x: 135, endPoint y: 64, distance: 12.3
click at [135, 61] on div "FISCALIZACION REGIMEN GENERAL -> Análisis Empresa Aportante Escriba CUIT o Razó…" at bounding box center [364, 63] width 515 height 46
click at [135, 68] on input "Escriba CUIT o Razón Social para buscar" at bounding box center [144, 72] width 75 height 8
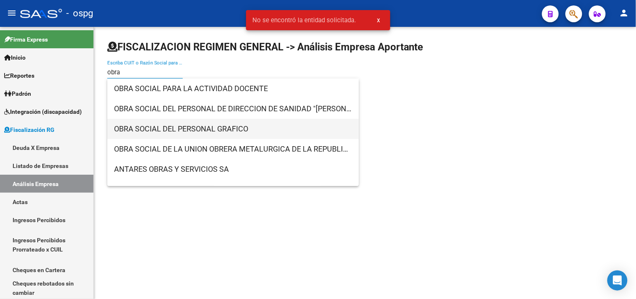
type input "obra"
click at [252, 127] on span "OBRA SOCIAL DEL PERSONAL GRAFICO" at bounding box center [233, 129] width 238 height 20
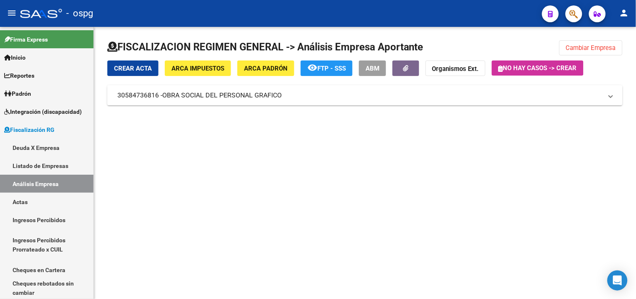
click at [236, 93] on span "OBRA SOCIAL DEL PERSONAL GRAFICO" at bounding box center [221, 95] width 119 height 9
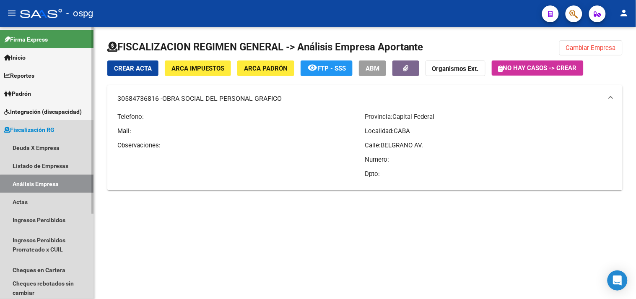
click at [52, 186] on link "Análisis Empresa" at bounding box center [46, 183] width 93 height 18
click at [60, 166] on link "Listado de Empresas" at bounding box center [46, 165] width 93 height 18
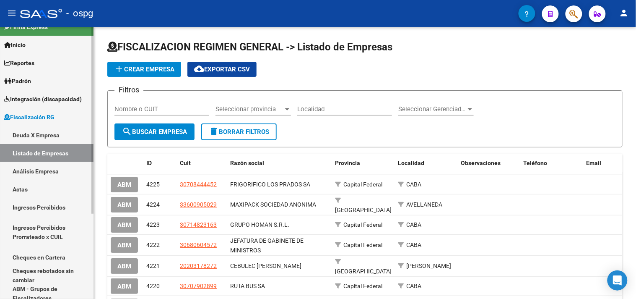
scroll to position [47, 0]
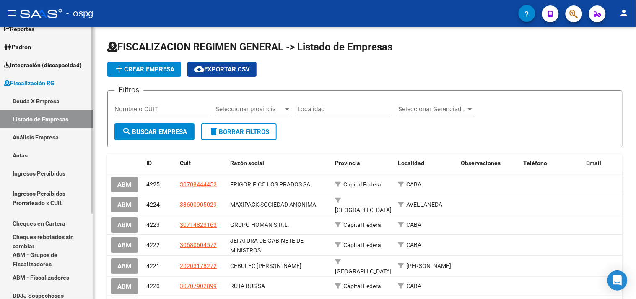
click at [45, 225] on link "Cheques en Cartera" at bounding box center [46, 223] width 93 height 18
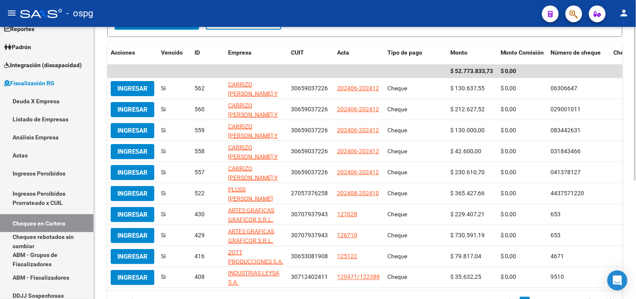
scroll to position [186, 0]
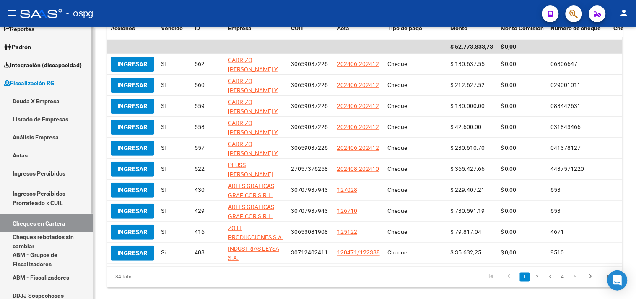
click at [37, 239] on link "Cheques rebotados sin cambiar" at bounding box center [46, 241] width 93 height 18
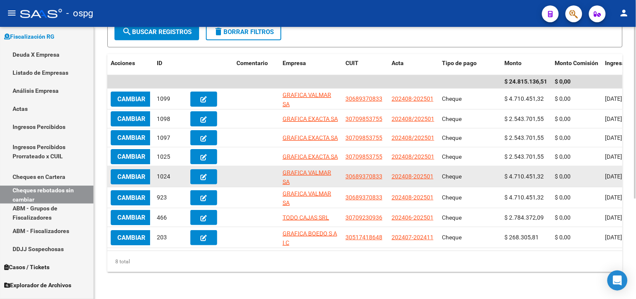
scroll to position [158, 0]
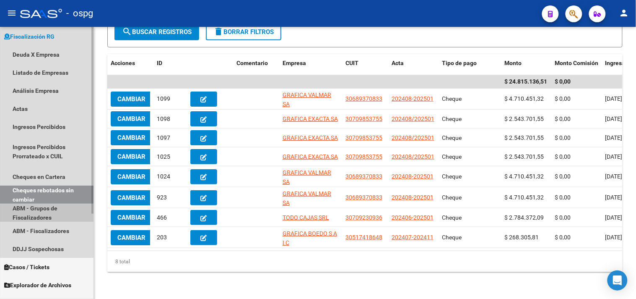
click at [44, 213] on link "ABM - Grupos de Fiscalizadores" at bounding box center [46, 212] width 93 height 18
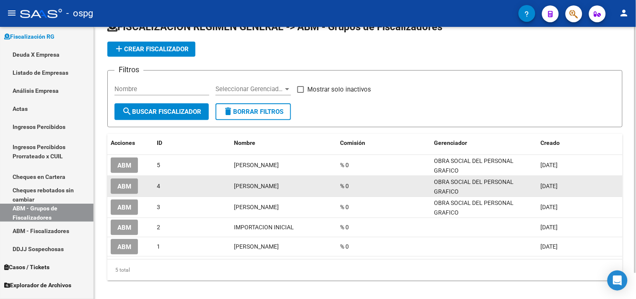
scroll to position [28, 0]
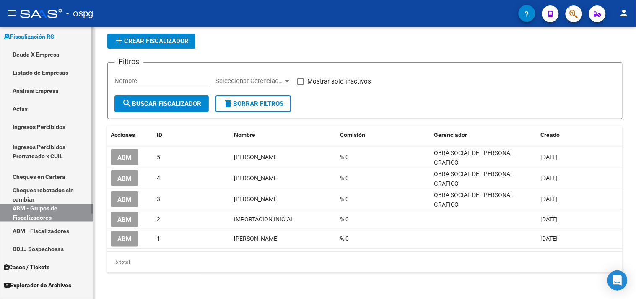
click at [47, 251] on link "DDJJ Sospechosas" at bounding box center [46, 248] width 93 height 18
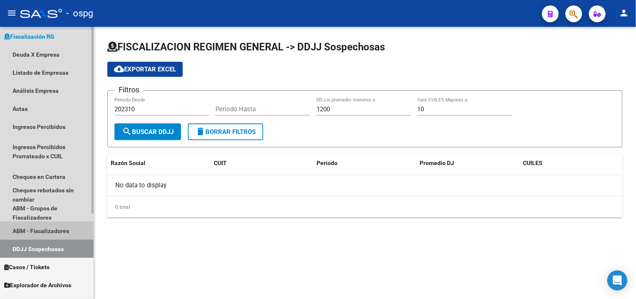
click at [47, 228] on link "ABM - Fiscalizadores" at bounding box center [46, 230] width 93 height 18
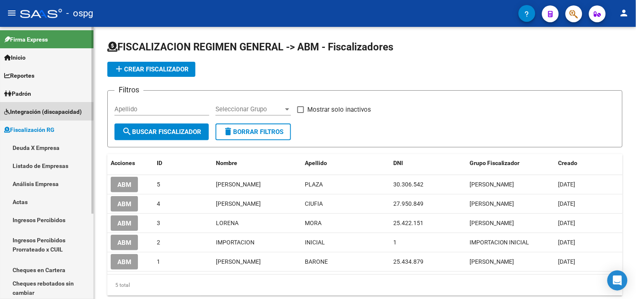
click at [40, 111] on span "Integración (discapacidad)" at bounding box center [43, 111] width 78 height 9
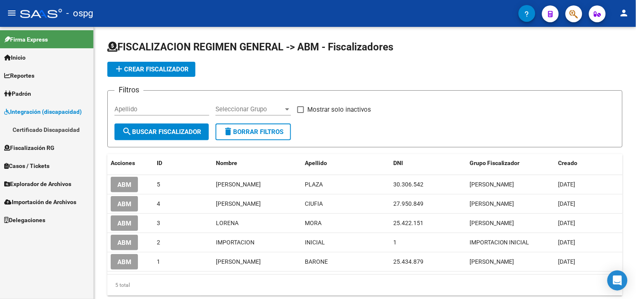
click at [30, 85] on link "Padrón" at bounding box center [46, 93] width 93 height 18
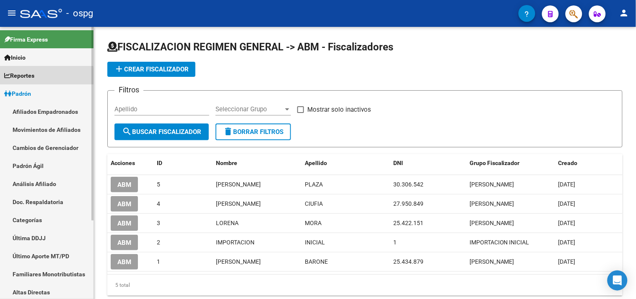
drag, startPoint x: 21, startPoint y: 81, endPoint x: 17, endPoint y: 76, distance: 6.5
click at [21, 80] on link "Reportes" at bounding box center [46, 75] width 93 height 18
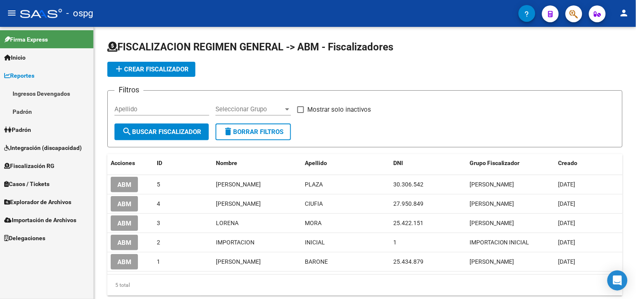
click at [26, 107] on link "Padrón" at bounding box center [46, 111] width 93 height 18
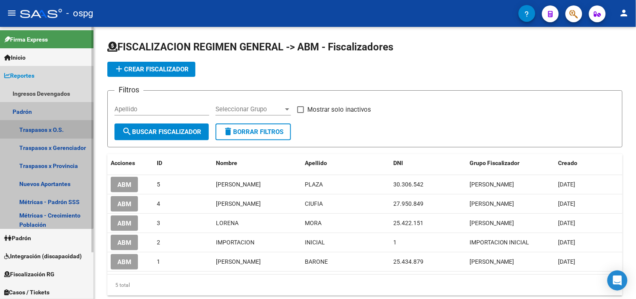
click at [43, 129] on link "Traspasos x O.S." at bounding box center [46, 129] width 93 height 18
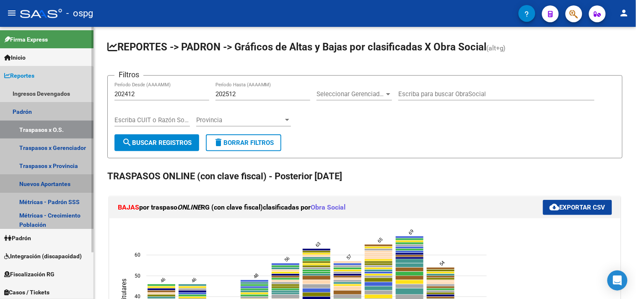
click at [34, 184] on link "Nuevos Aportantes" at bounding box center [46, 183] width 93 height 18
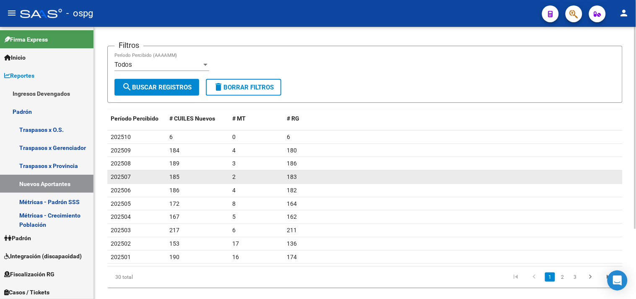
scroll to position [93, 0]
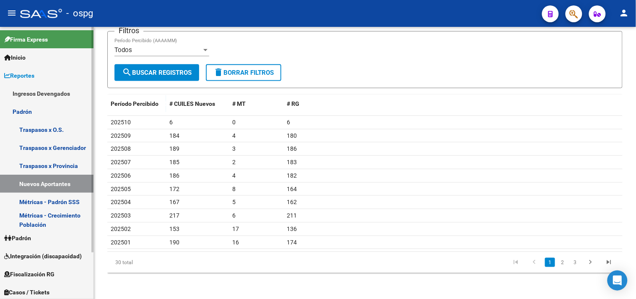
click at [37, 166] on link "Traspasos x Provincia" at bounding box center [46, 165] width 93 height 18
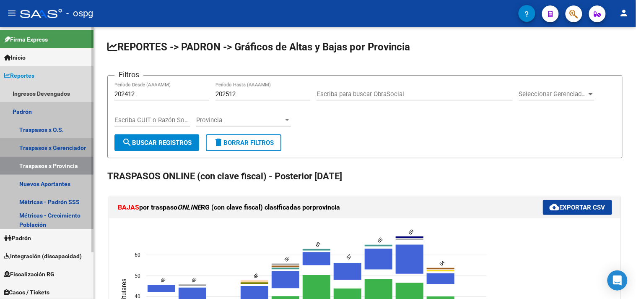
click at [42, 153] on link "Traspasos x Gerenciador" at bounding box center [46, 147] width 93 height 18
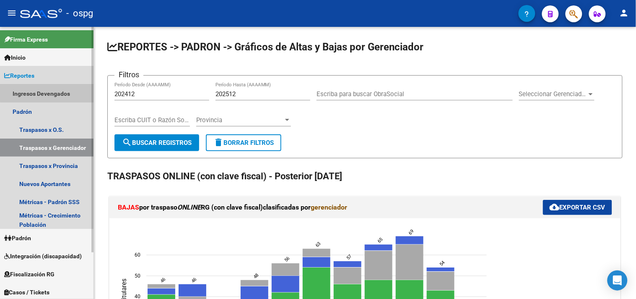
click at [48, 85] on link "Ingresos Devengados" at bounding box center [46, 93] width 93 height 18
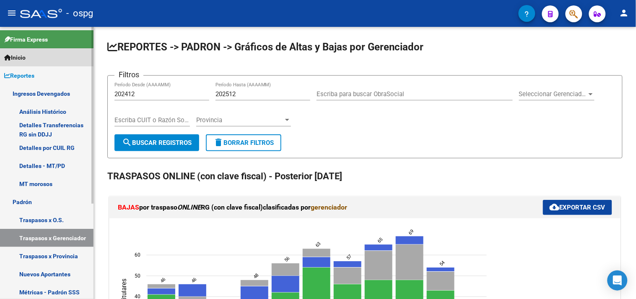
click at [26, 59] on span "Inicio" at bounding box center [14, 57] width 21 height 9
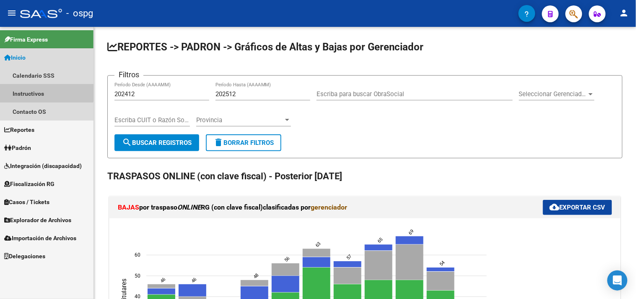
click at [29, 88] on link "Instructivos" at bounding box center [46, 93] width 93 height 18
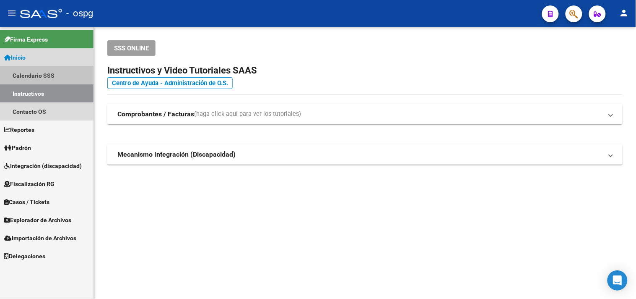
click at [27, 80] on link "Calendario SSS" at bounding box center [46, 75] width 93 height 18
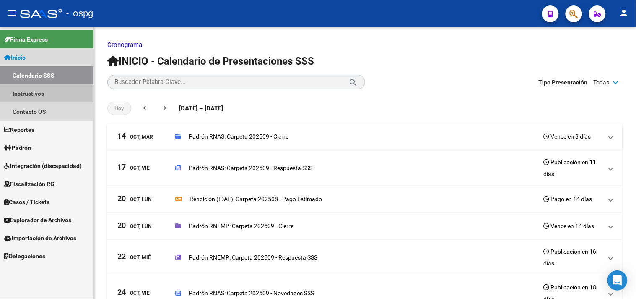
click at [33, 95] on link "Instructivos" at bounding box center [46, 93] width 93 height 18
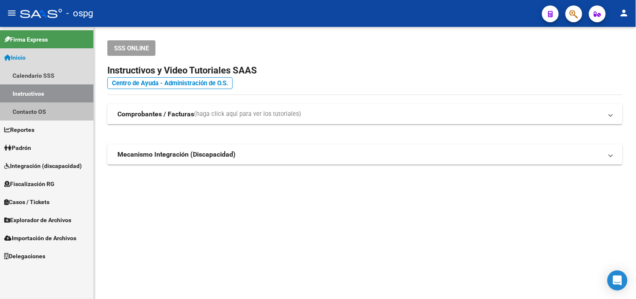
click at [37, 114] on link "Contacto OS" at bounding box center [46, 111] width 93 height 18
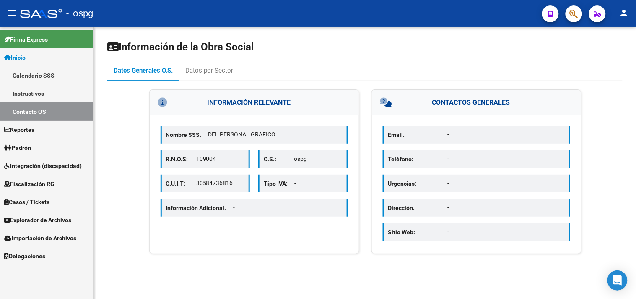
click at [19, 53] on span "Inicio" at bounding box center [14, 57] width 21 height 9
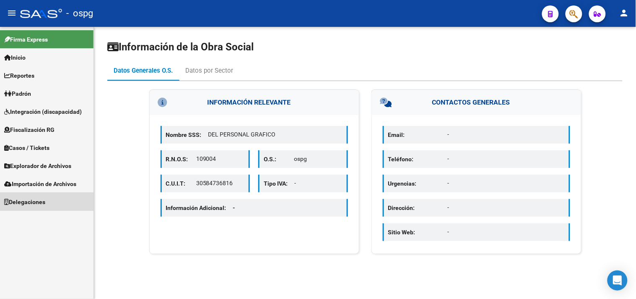
click at [32, 199] on span "Delegaciones" at bounding box center [24, 201] width 41 height 9
click at [21, 218] on link "Planes" at bounding box center [46, 219] width 93 height 18
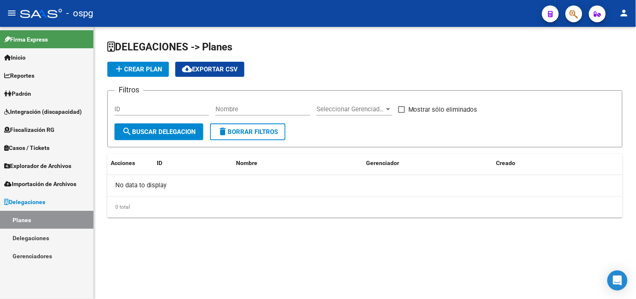
click at [29, 236] on link "Delegaciones" at bounding box center [46, 237] width 93 height 18
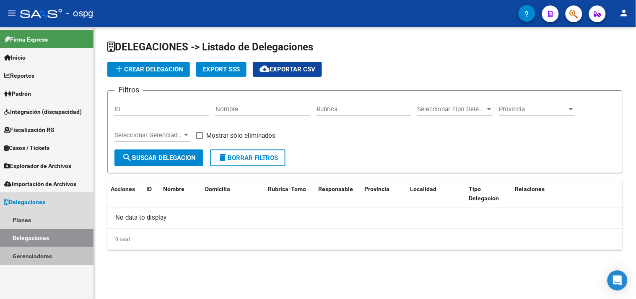
click at [34, 253] on link "Gerenciadores" at bounding box center [46, 256] width 93 height 18
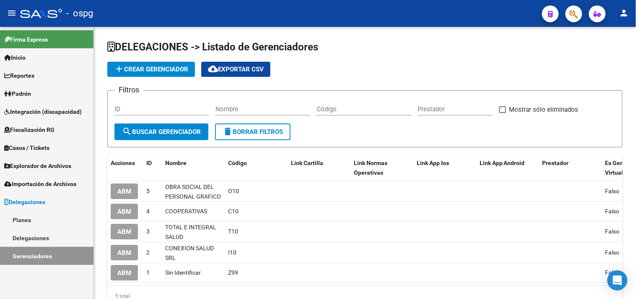
click at [44, 124] on link "Fiscalización RG" at bounding box center [46, 129] width 93 height 18
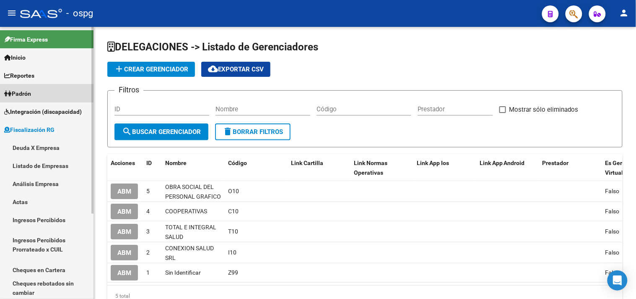
click at [39, 91] on link "Padrón" at bounding box center [46, 93] width 93 height 18
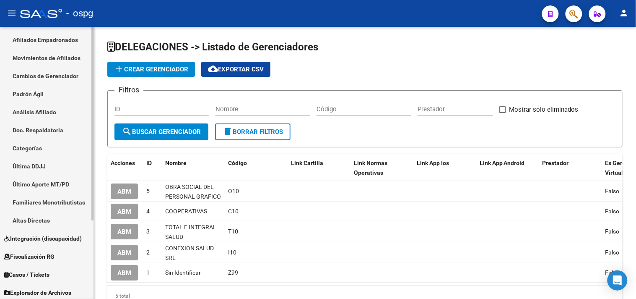
scroll to position [93, 0]
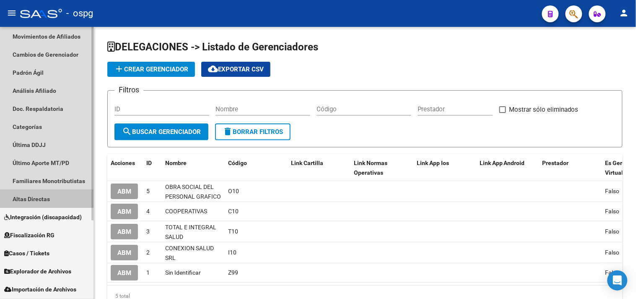
click at [49, 195] on link "Altas Directas" at bounding box center [46, 199] width 93 height 18
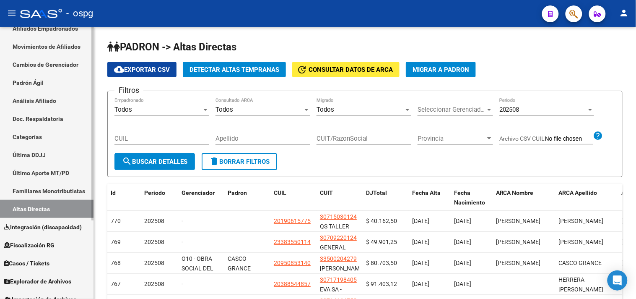
scroll to position [110, 0]
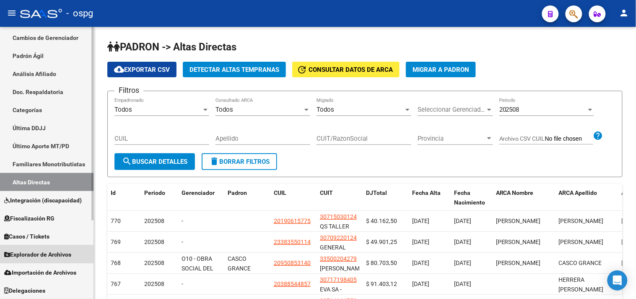
click at [49, 250] on span "Explorador de Archivos" at bounding box center [37, 253] width 67 height 9
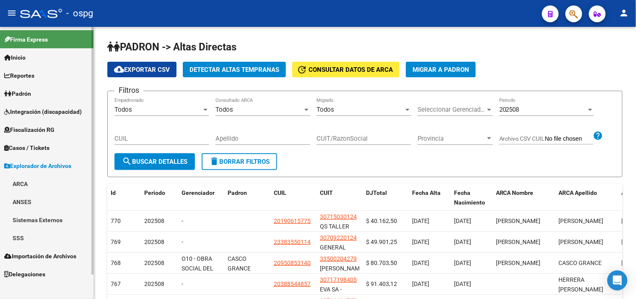
scroll to position [0, 0]
